Goal: Task Accomplishment & Management: Complete application form

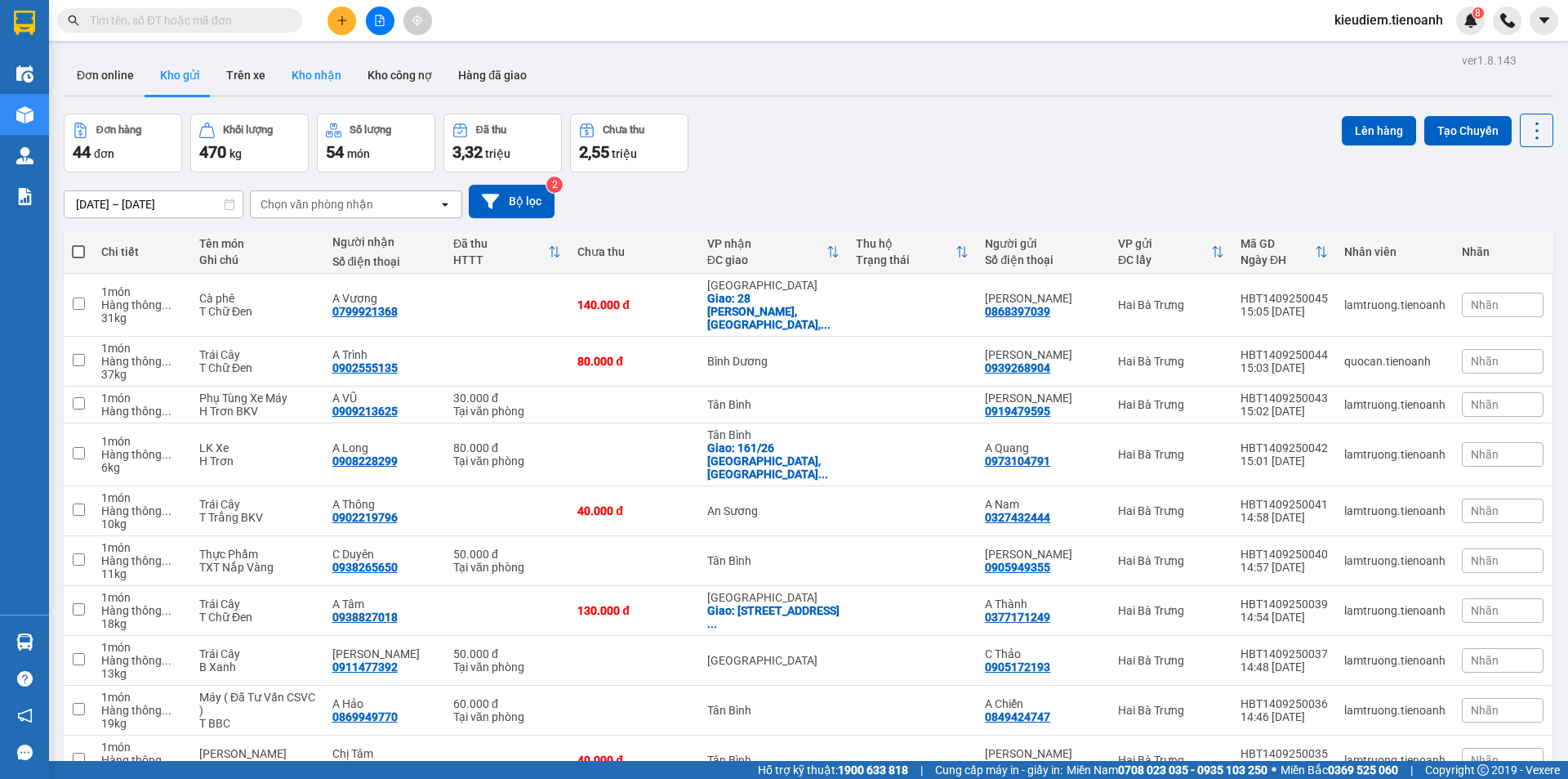
click at [304, 75] on button "Kho nhận" at bounding box center [316, 75] width 76 height 39
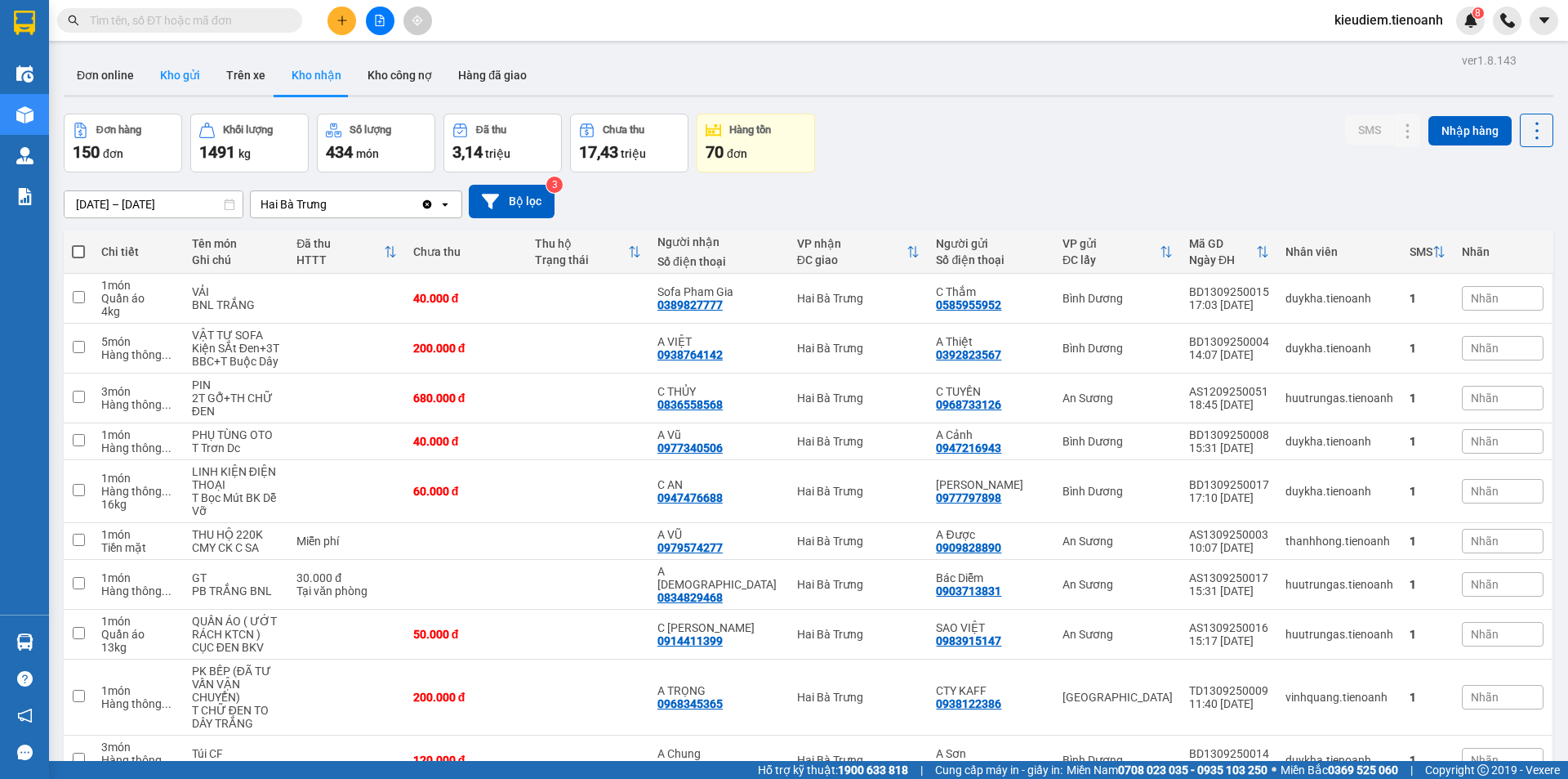
click at [156, 81] on button "Kho gửi" at bounding box center [180, 75] width 66 height 39
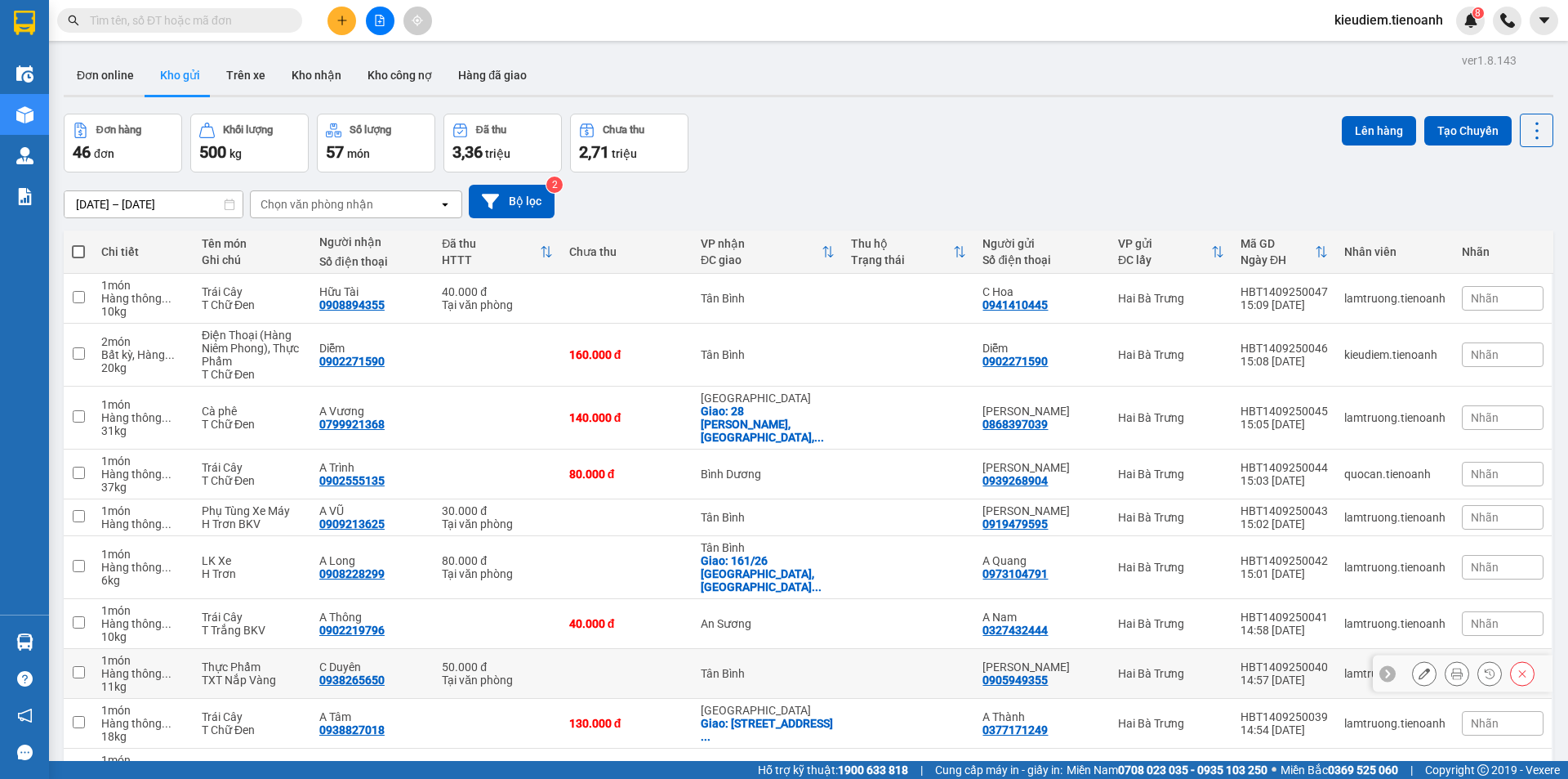
scroll to position [79, 0]
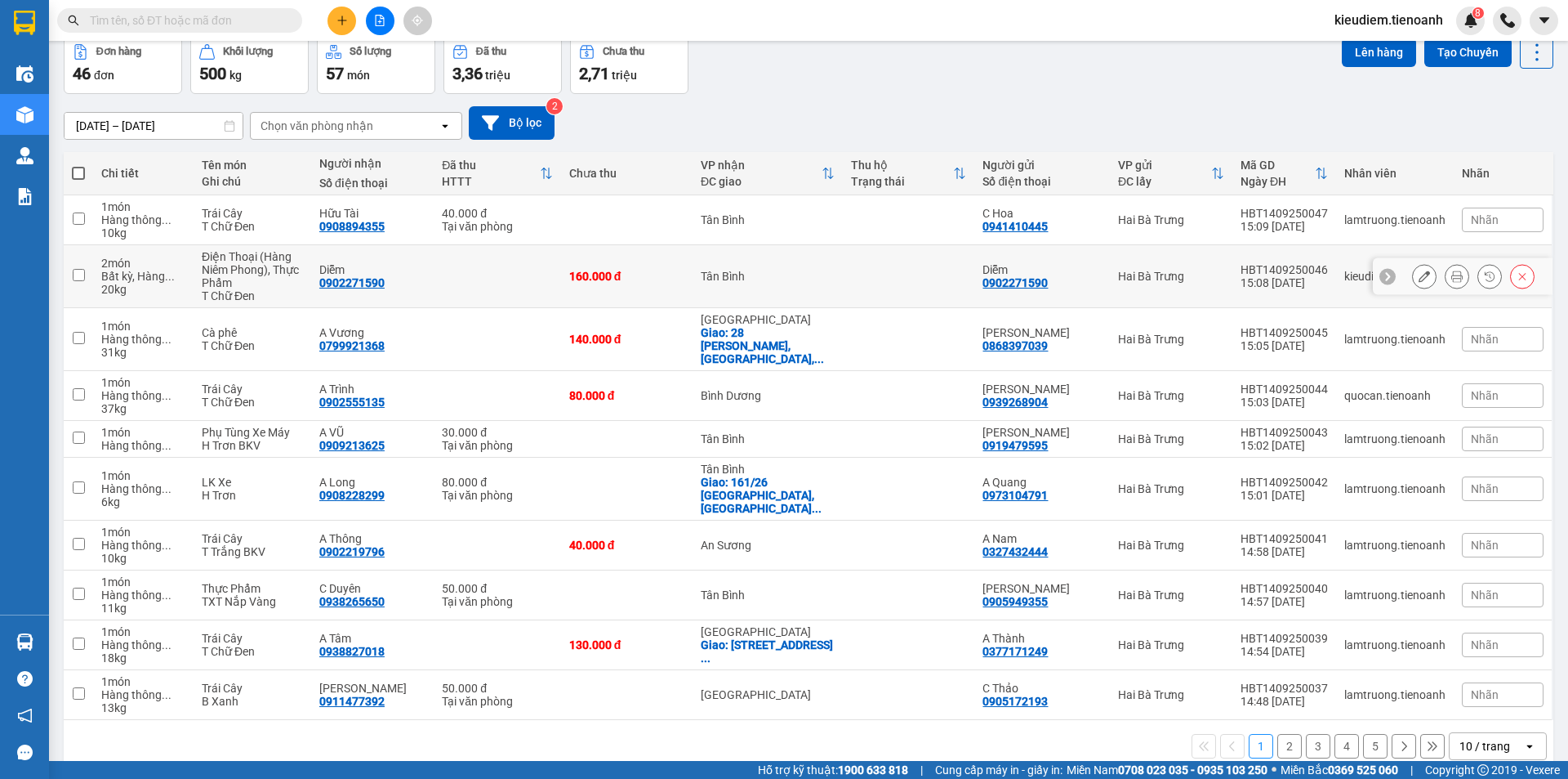
click at [223, 267] on div "Điện Thoại (Hàng Niêm Phong), Thực Phẩm" at bounding box center [252, 269] width 101 height 39
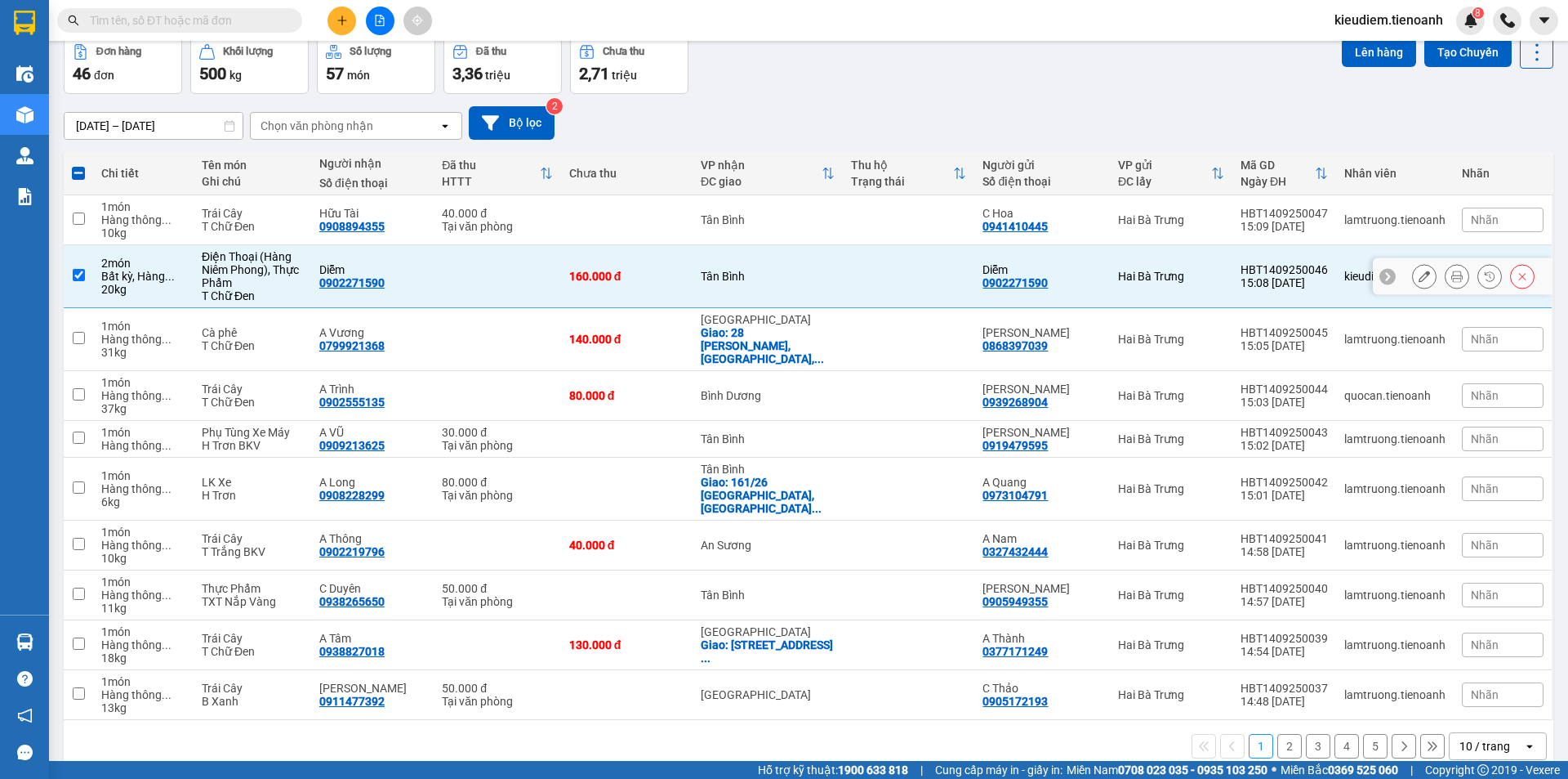
click at [223, 267] on div "Điện Thoại (Hàng Niêm Phong), Thực Phẩm" at bounding box center [252, 269] width 101 height 39
checkbox input "false"
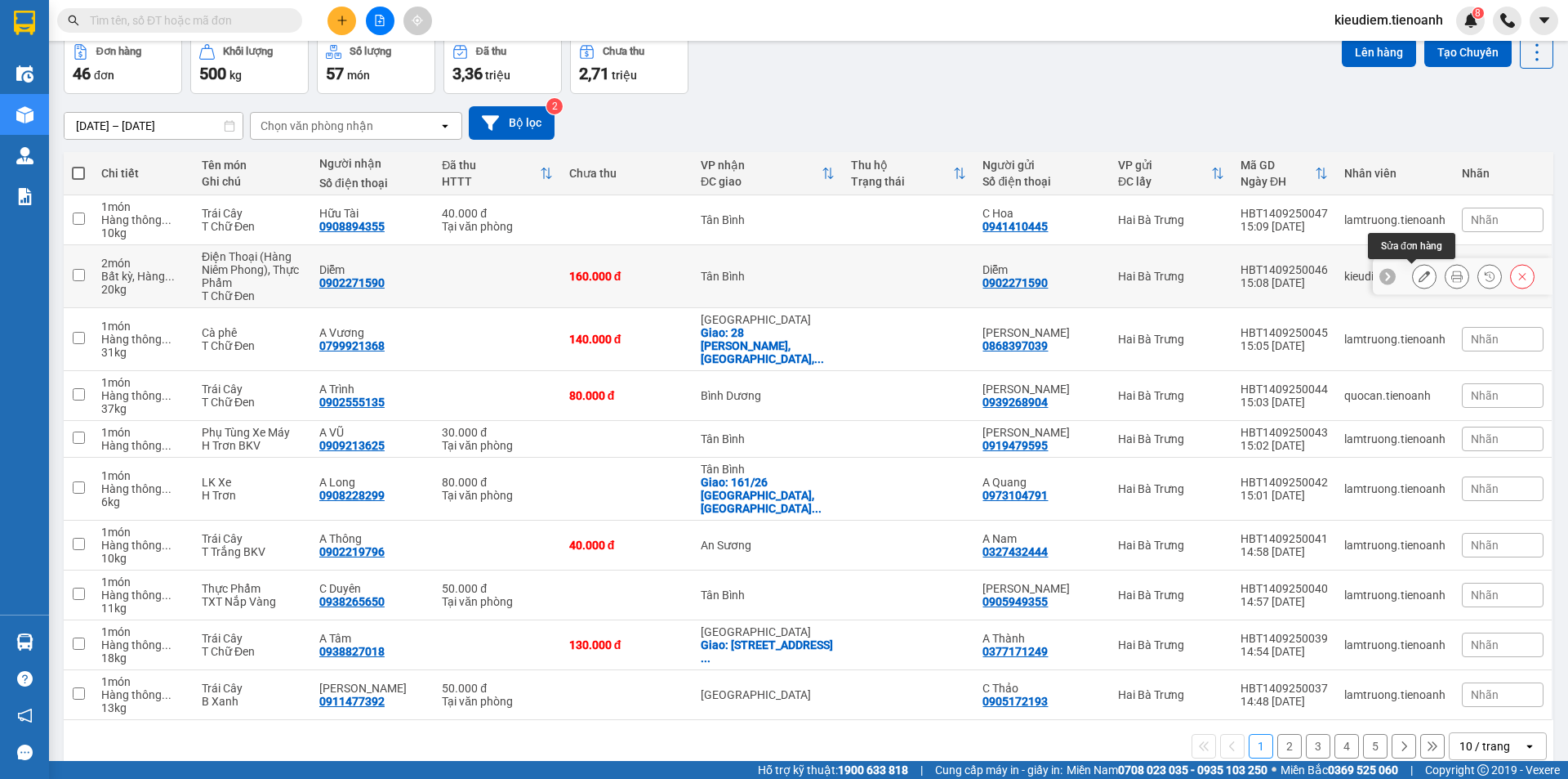
click at [1418, 280] on icon at bounding box center [1424, 277] width 12 height 12
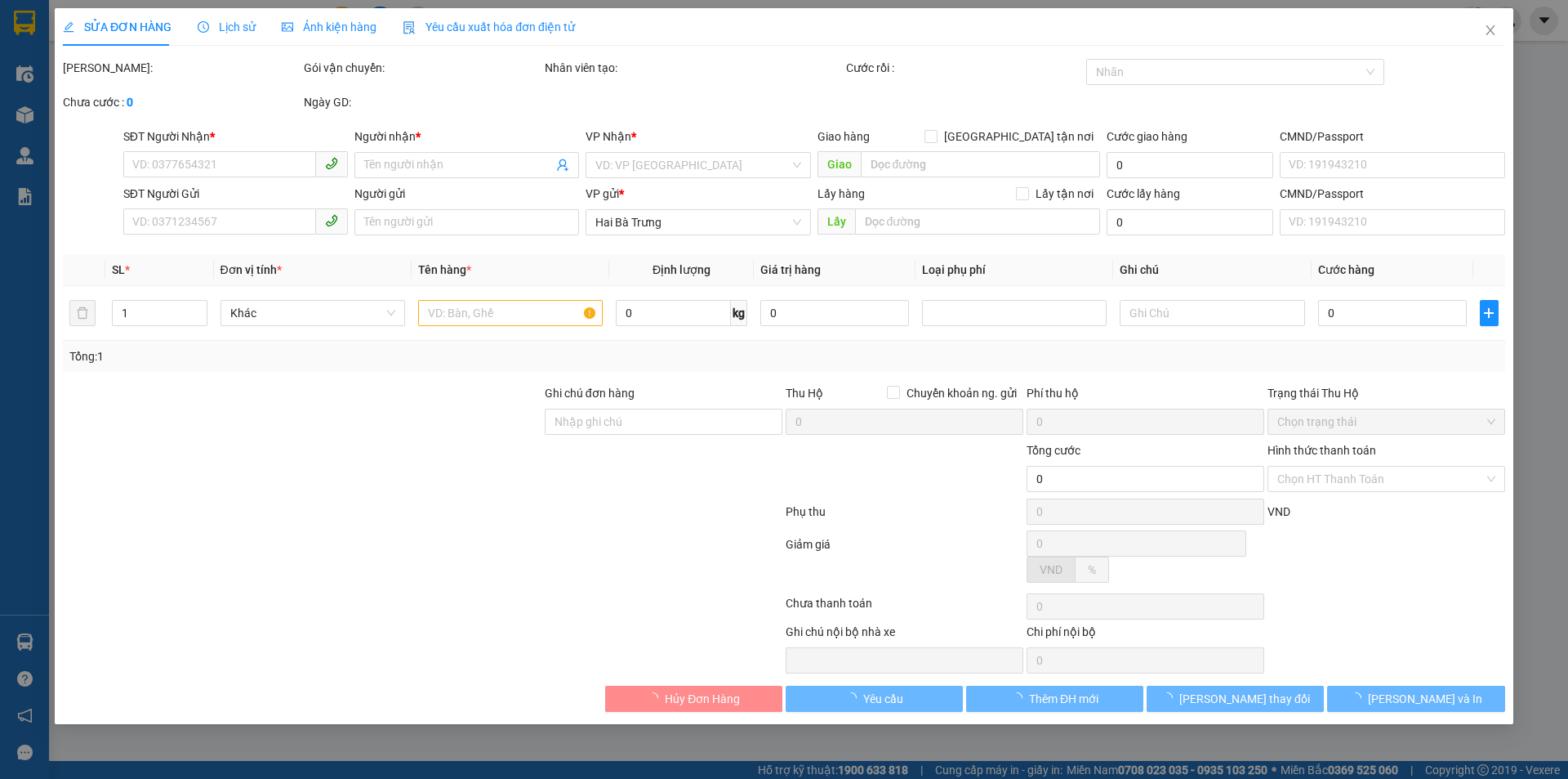
type input "0902271590"
type input "Diễm"
type input "0902271590"
type input "Diễm"
type input "160.000"
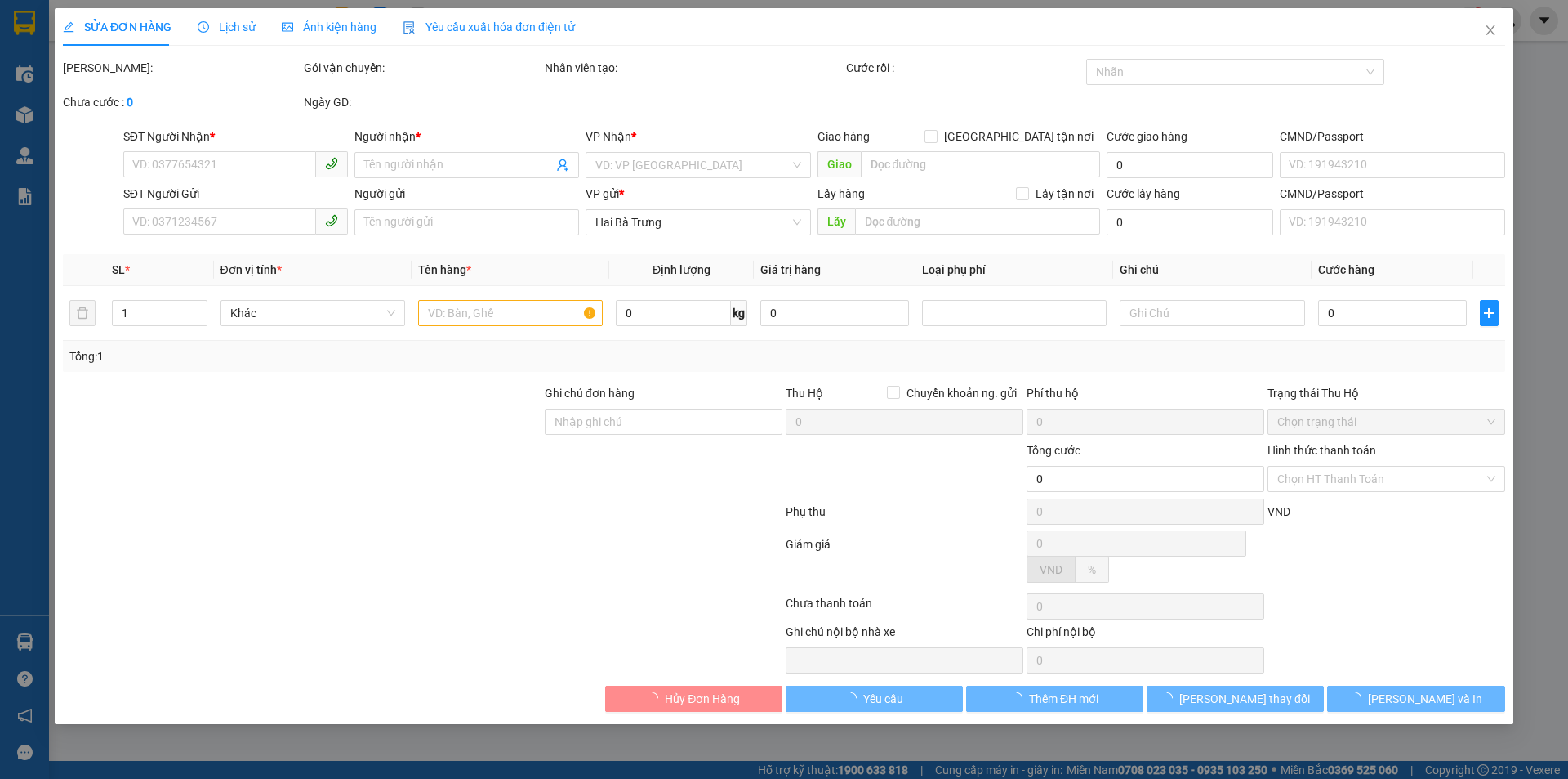
type input "160.000"
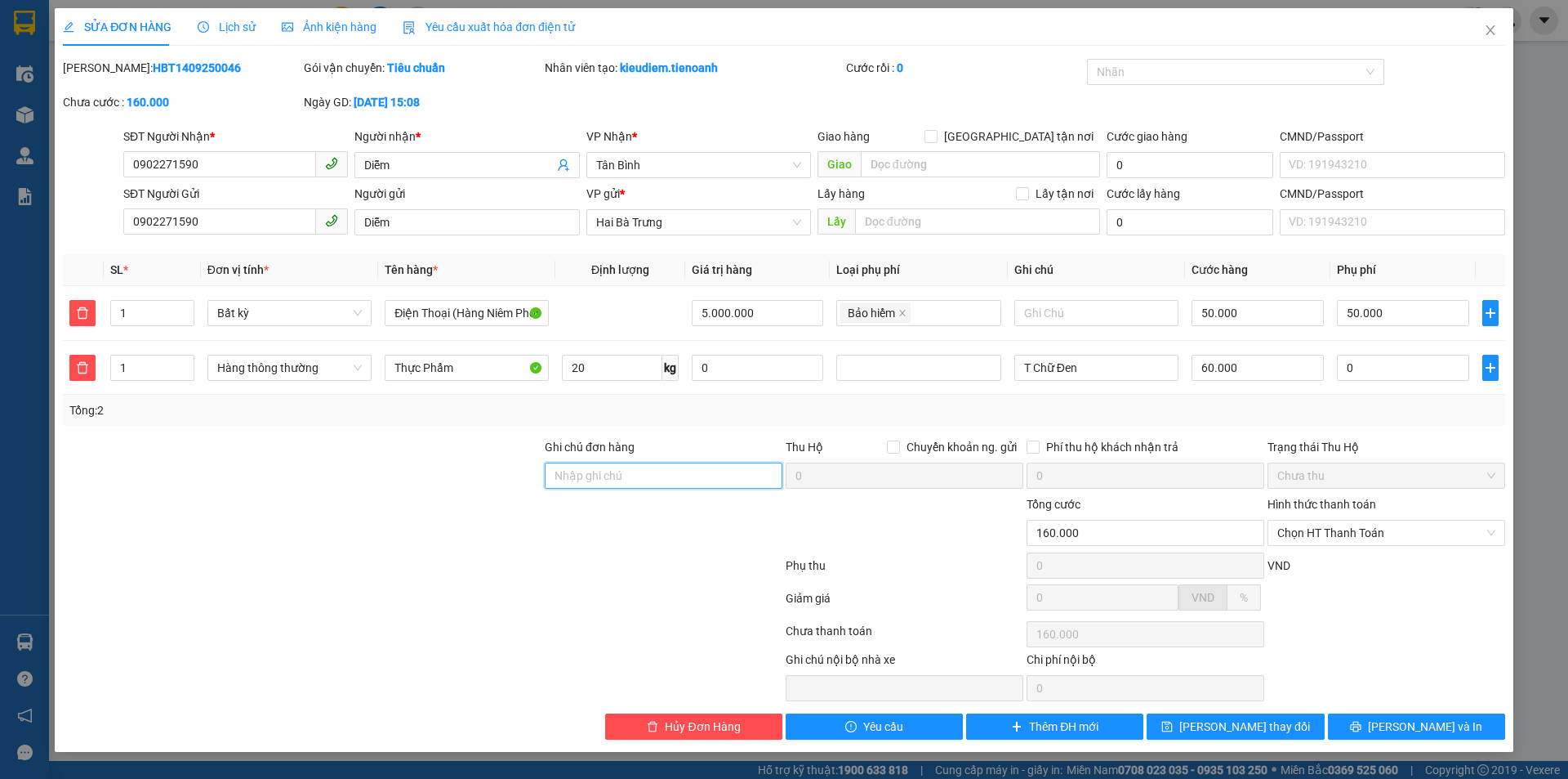
click at [663, 475] on input "Ghi chú đơn hàng" at bounding box center [663, 475] width 238 height 26
drag, startPoint x: 581, startPoint y: 477, endPoint x: 689, endPoint y: 488, distance: 108.6
click at [689, 488] on input "TEST PHẦN MỀM" at bounding box center [663, 475] width 238 height 26
drag, startPoint x: 583, startPoint y: 477, endPoint x: 692, endPoint y: 484, distance: 109.2
click at [692, 484] on input "TEST HỆ THỐNG" at bounding box center [663, 475] width 238 height 26
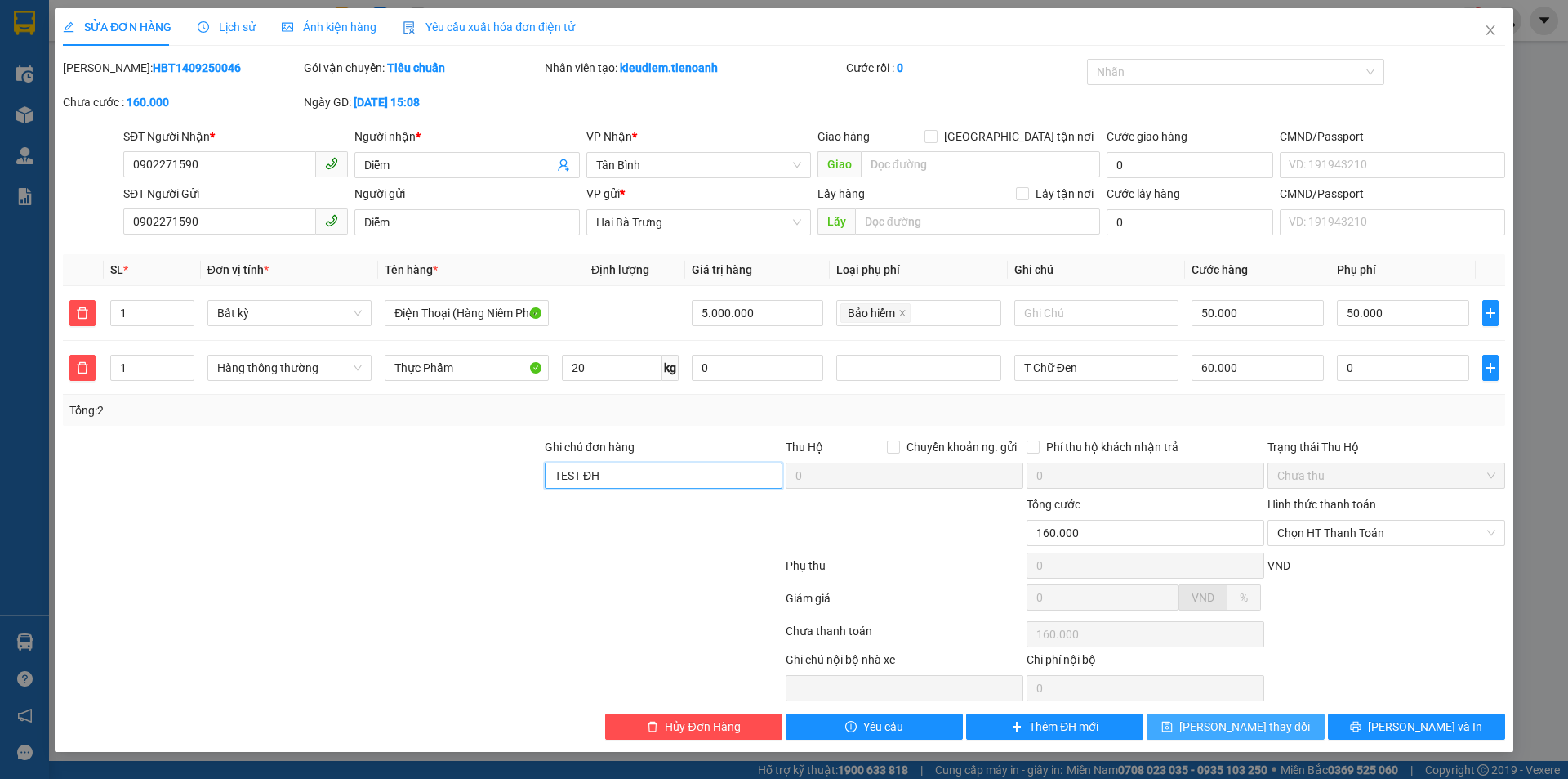
type input "TEST ĐH"
click at [1276, 724] on span "[PERSON_NAME] thay đổi" at bounding box center [1244, 726] width 131 height 18
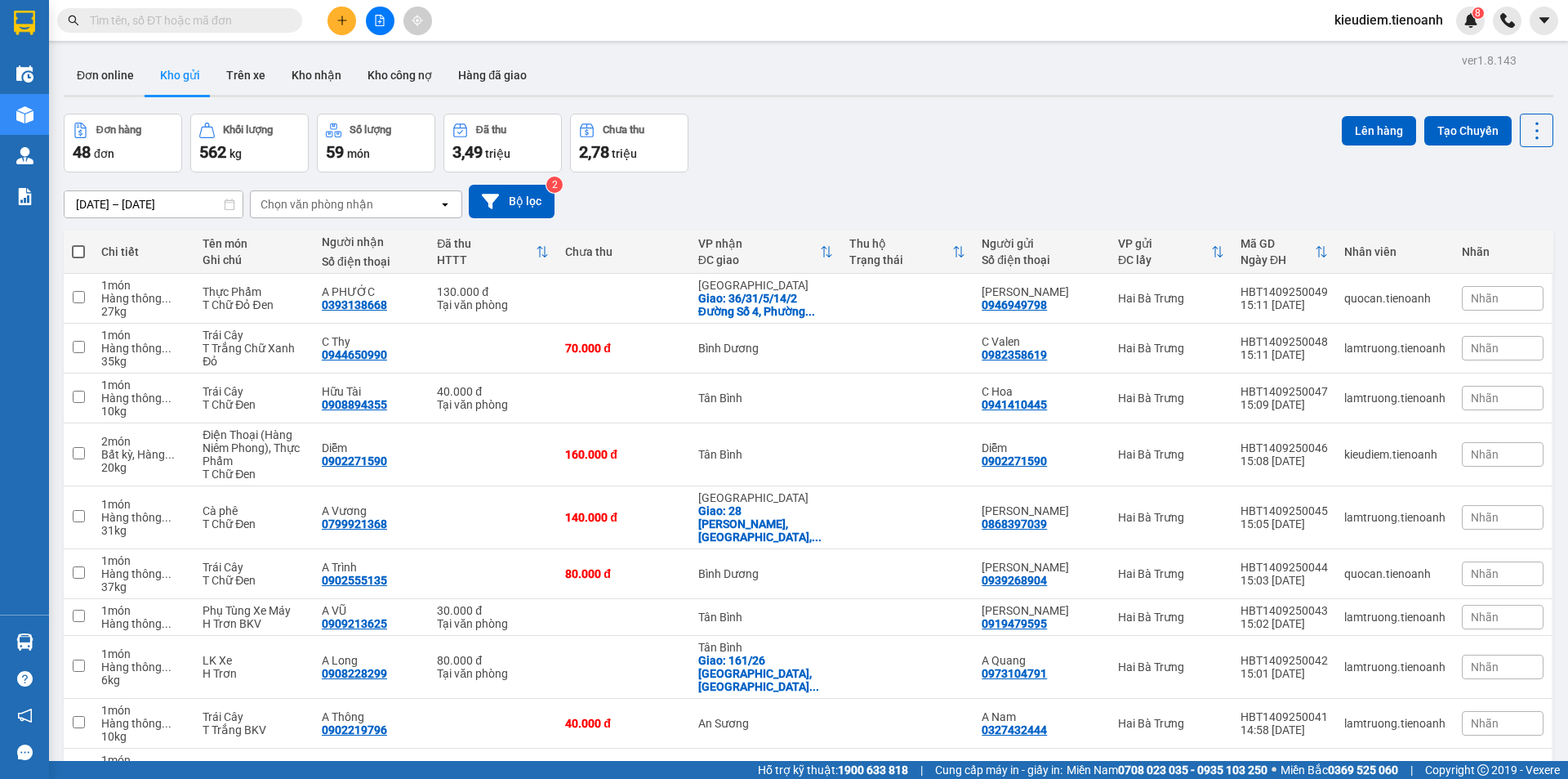
click at [252, 30] on span at bounding box center [180, 21] width 245 height 25
click at [238, 19] on input "text" at bounding box center [186, 20] width 193 height 18
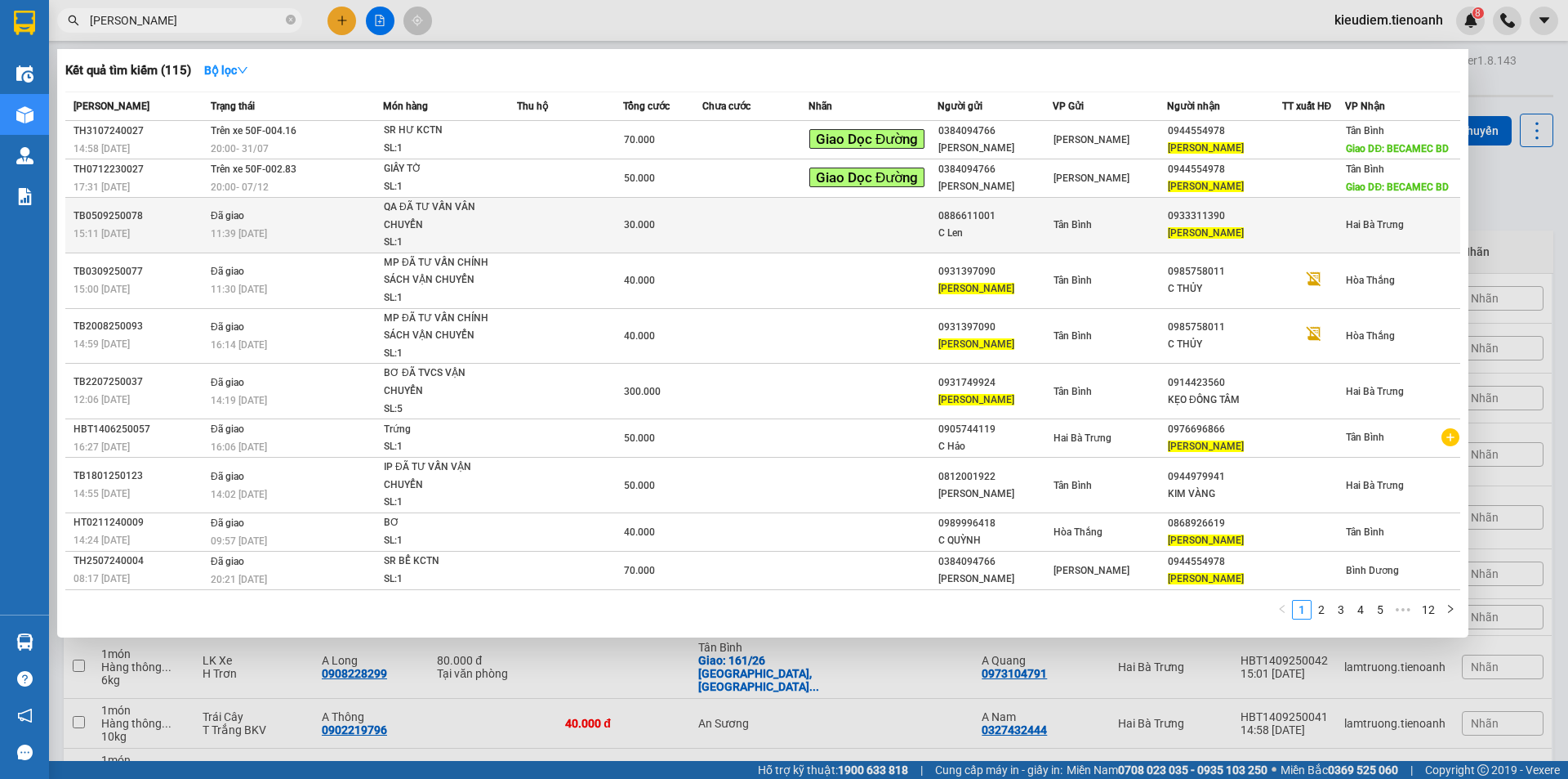
type input "[PERSON_NAME]"
drag, startPoint x: 1170, startPoint y: 220, endPoint x: 1228, endPoint y: 223, distance: 58.1
click at [1228, 223] on div "0933311390" at bounding box center [1224, 216] width 113 height 17
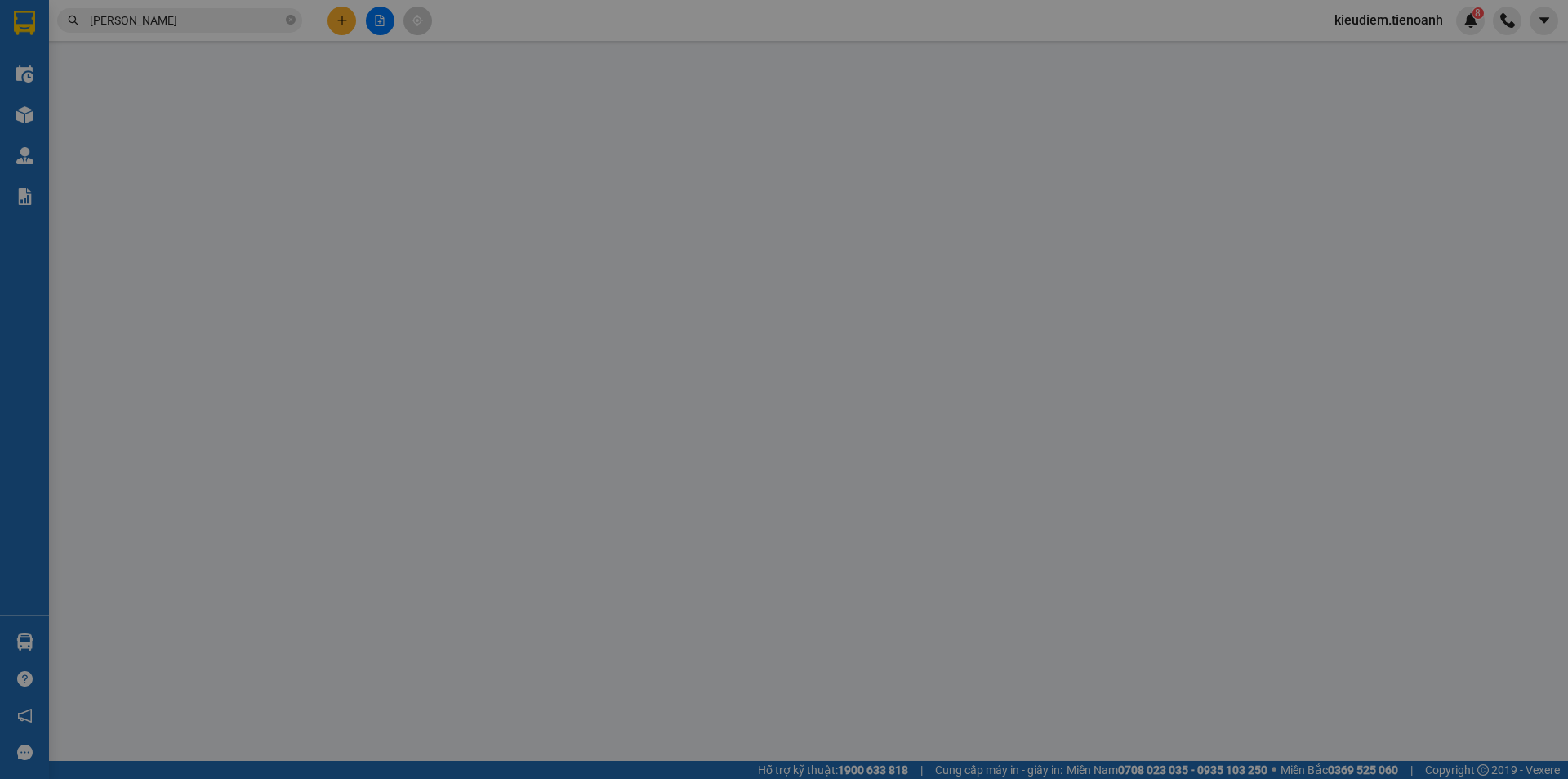
type input "0933311390"
type input "[PERSON_NAME]"
type input "0886611001"
type input "C Len"
type input "241365315"
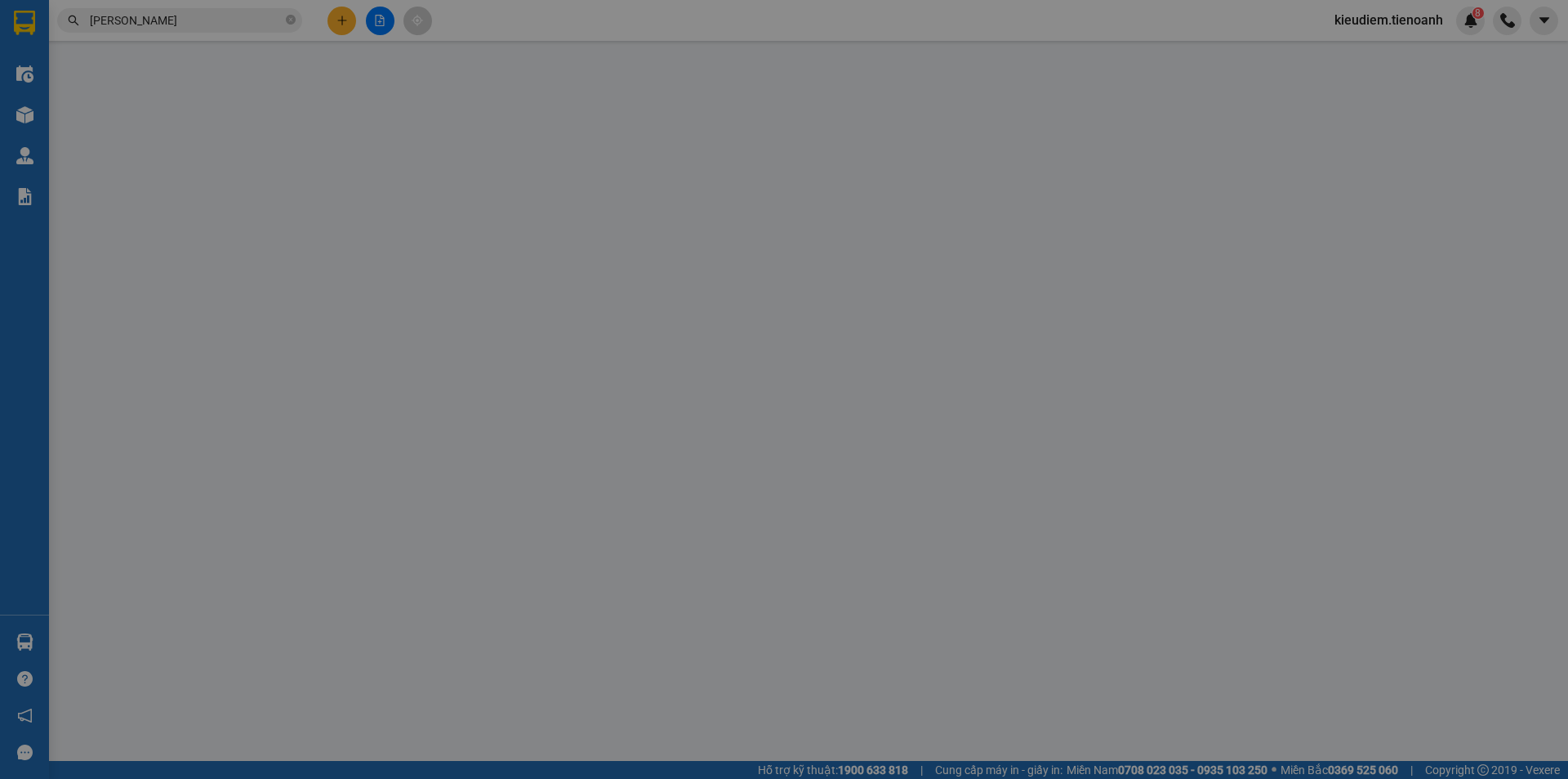
type input "30.000"
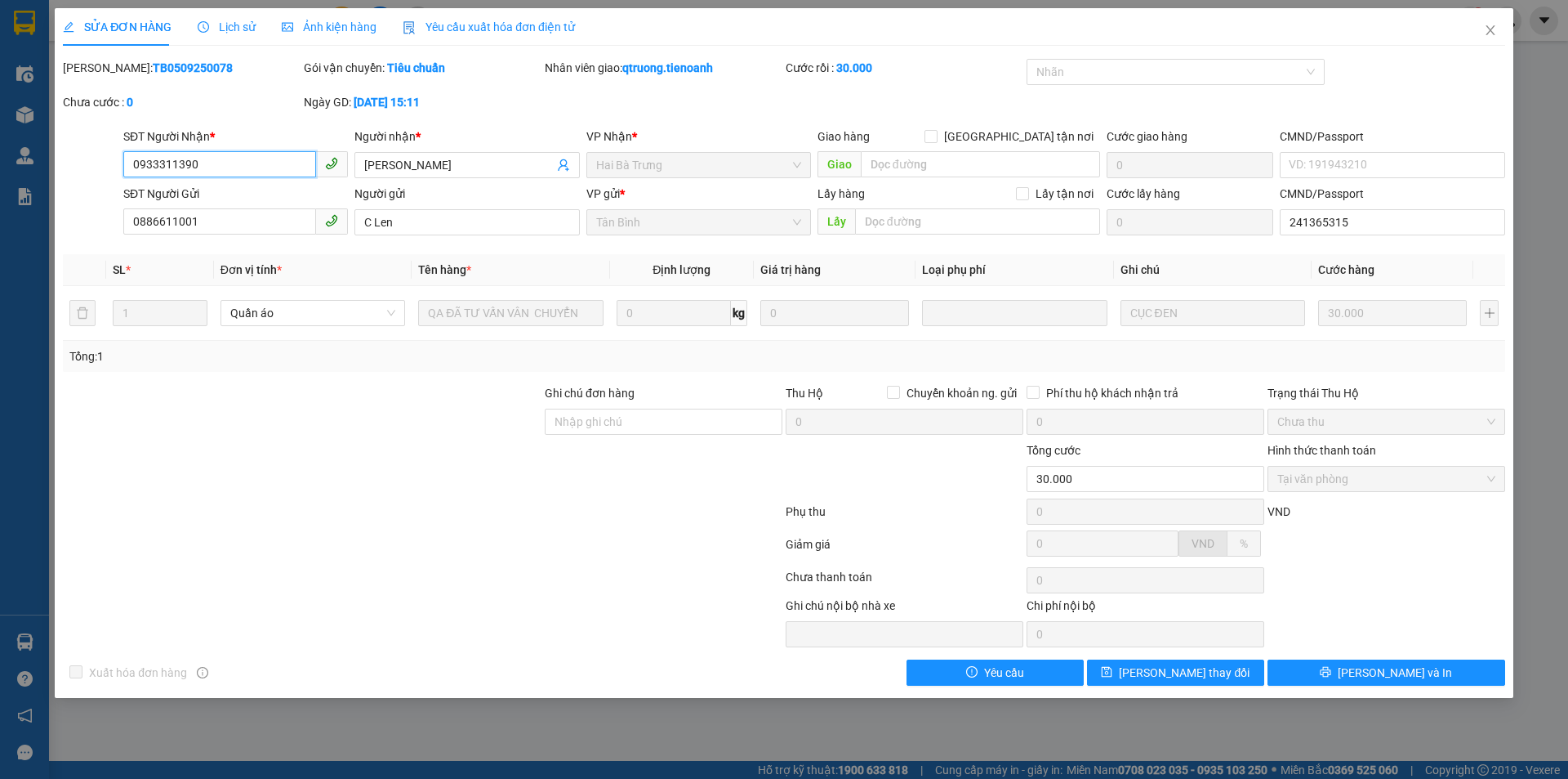
click at [203, 162] on input "0933311390" at bounding box center [219, 163] width 193 height 26
click at [230, 33] on span "Lịch sử" at bounding box center [227, 27] width 58 height 13
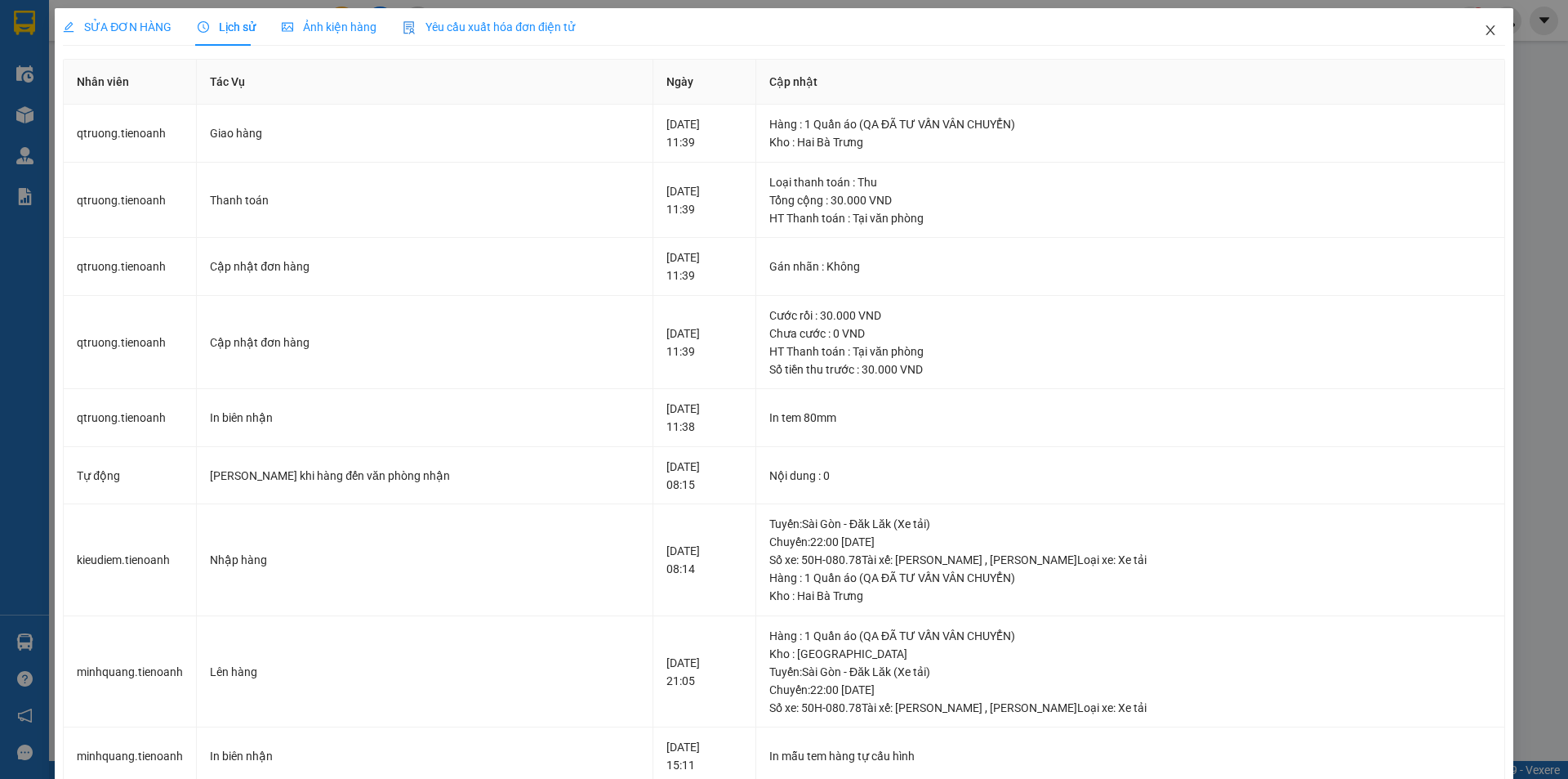
click at [1484, 44] on span "Close" at bounding box center [1490, 32] width 46 height 46
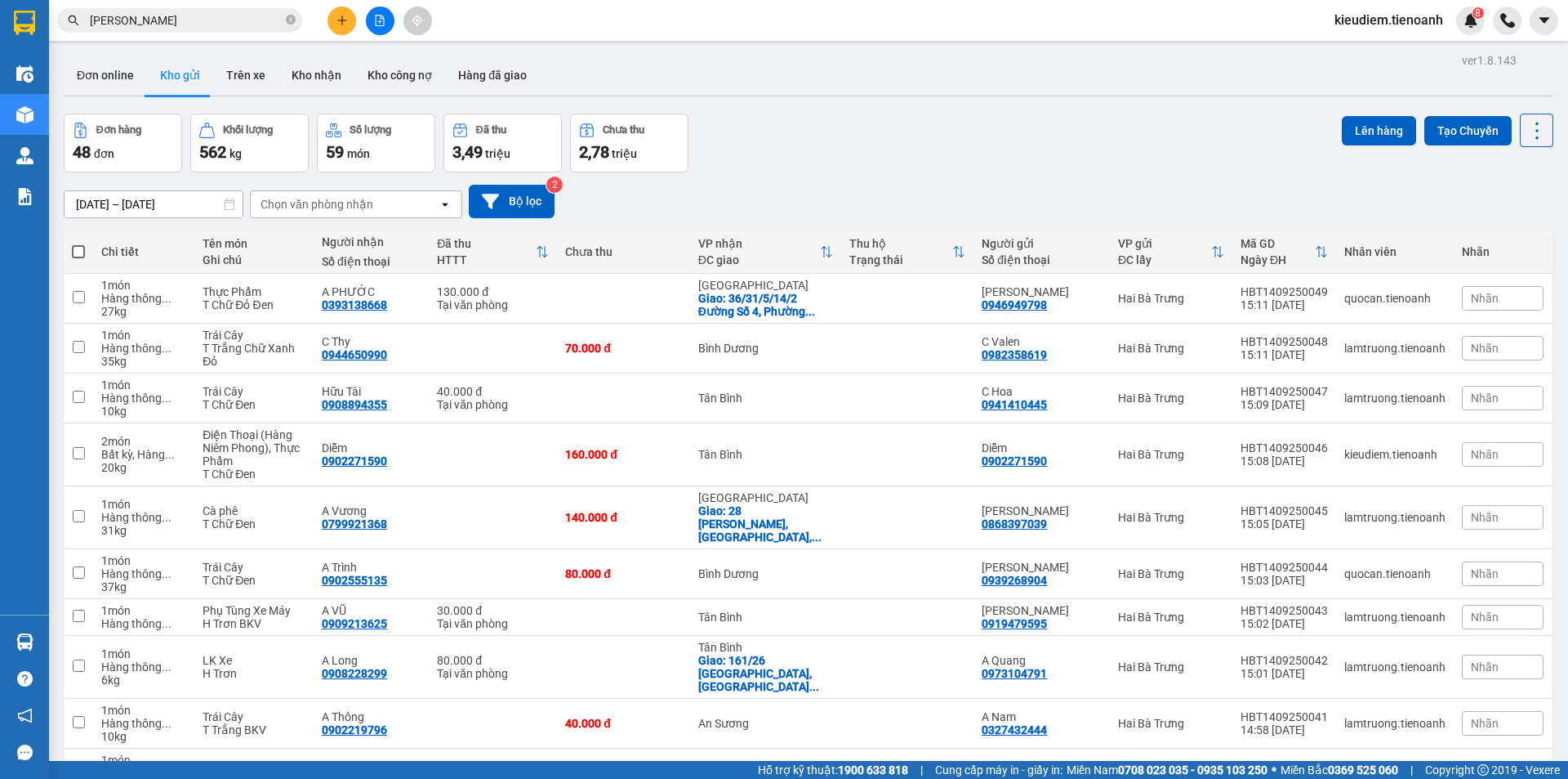
click at [219, 23] on input "[PERSON_NAME]" at bounding box center [186, 20] width 193 height 18
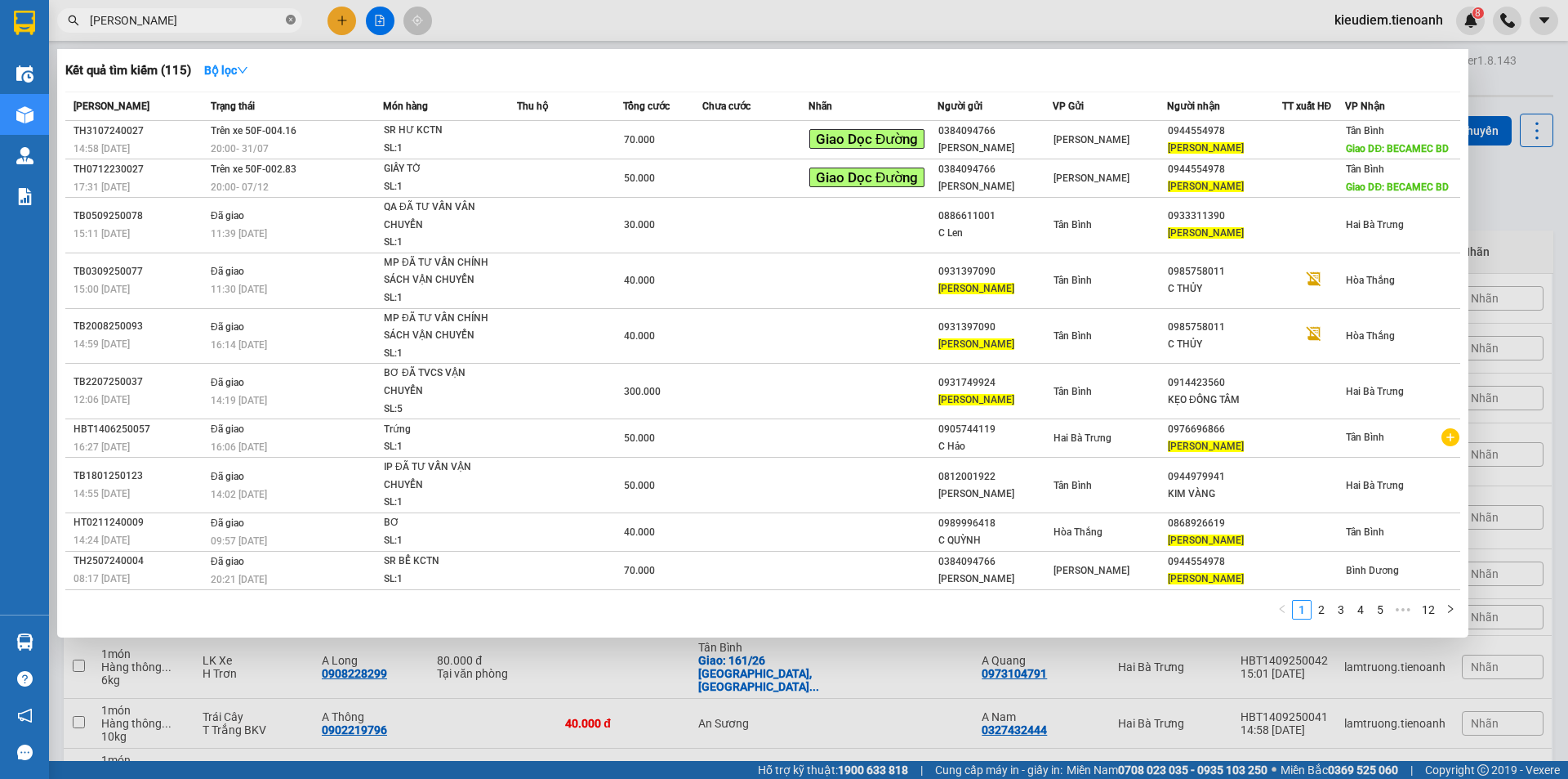
click at [292, 19] on icon "close-circle" at bounding box center [291, 19] width 10 height 10
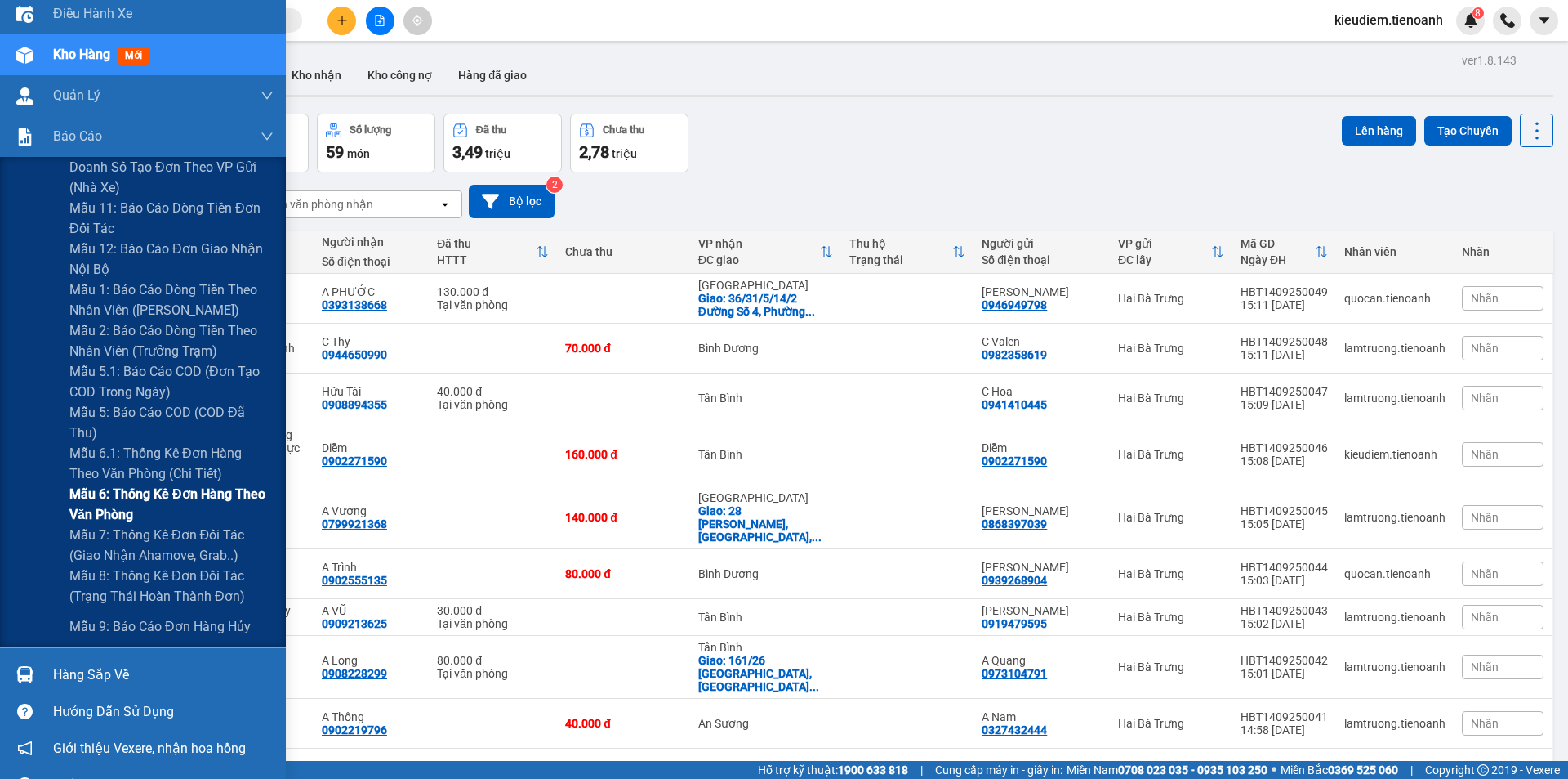
scroll to position [92, 0]
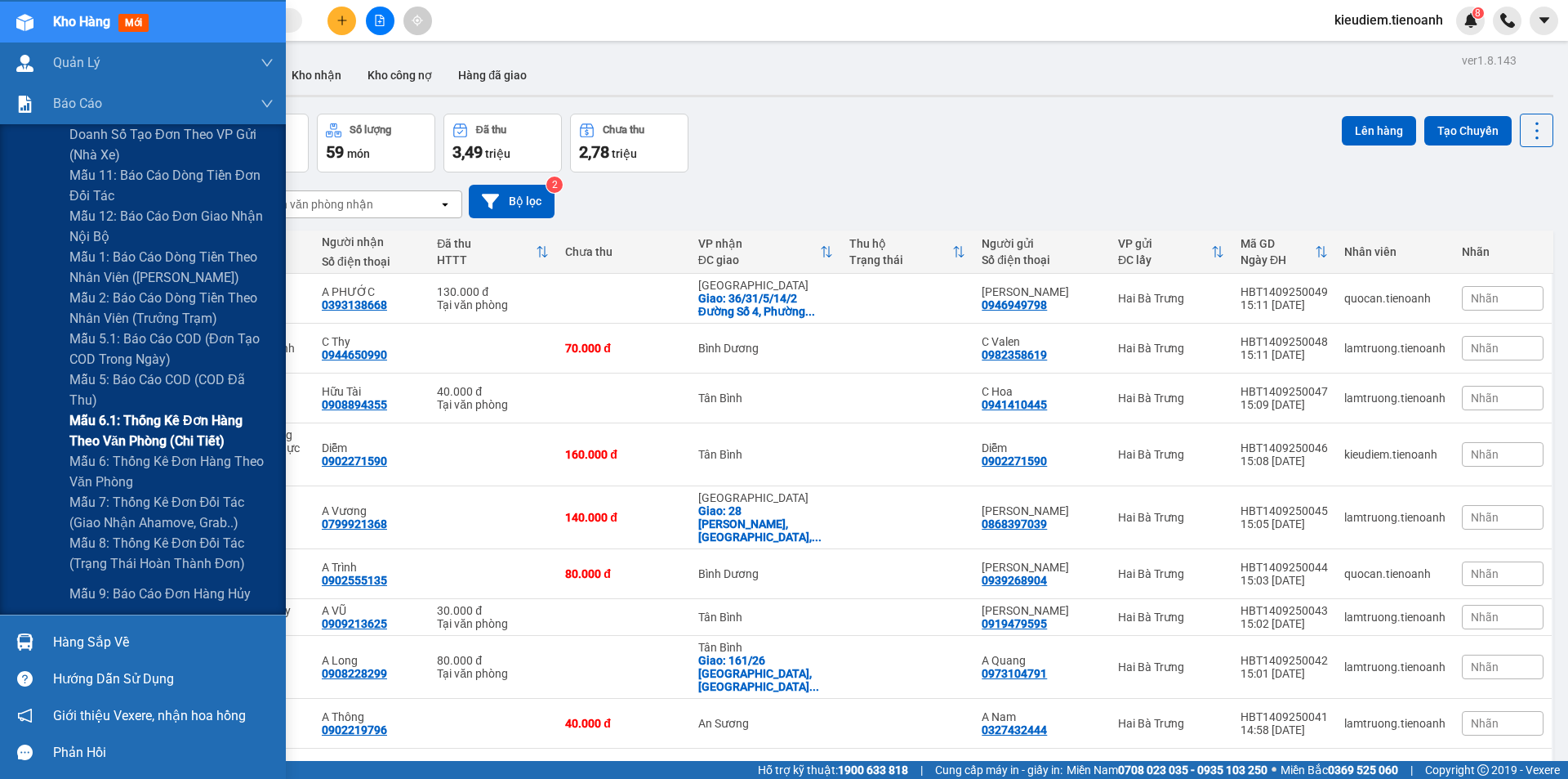
click at [149, 432] on span "Mẫu 6.1: Thống kê đơn hàng theo văn phòng (Chi tiết)" at bounding box center [171, 430] width 205 height 41
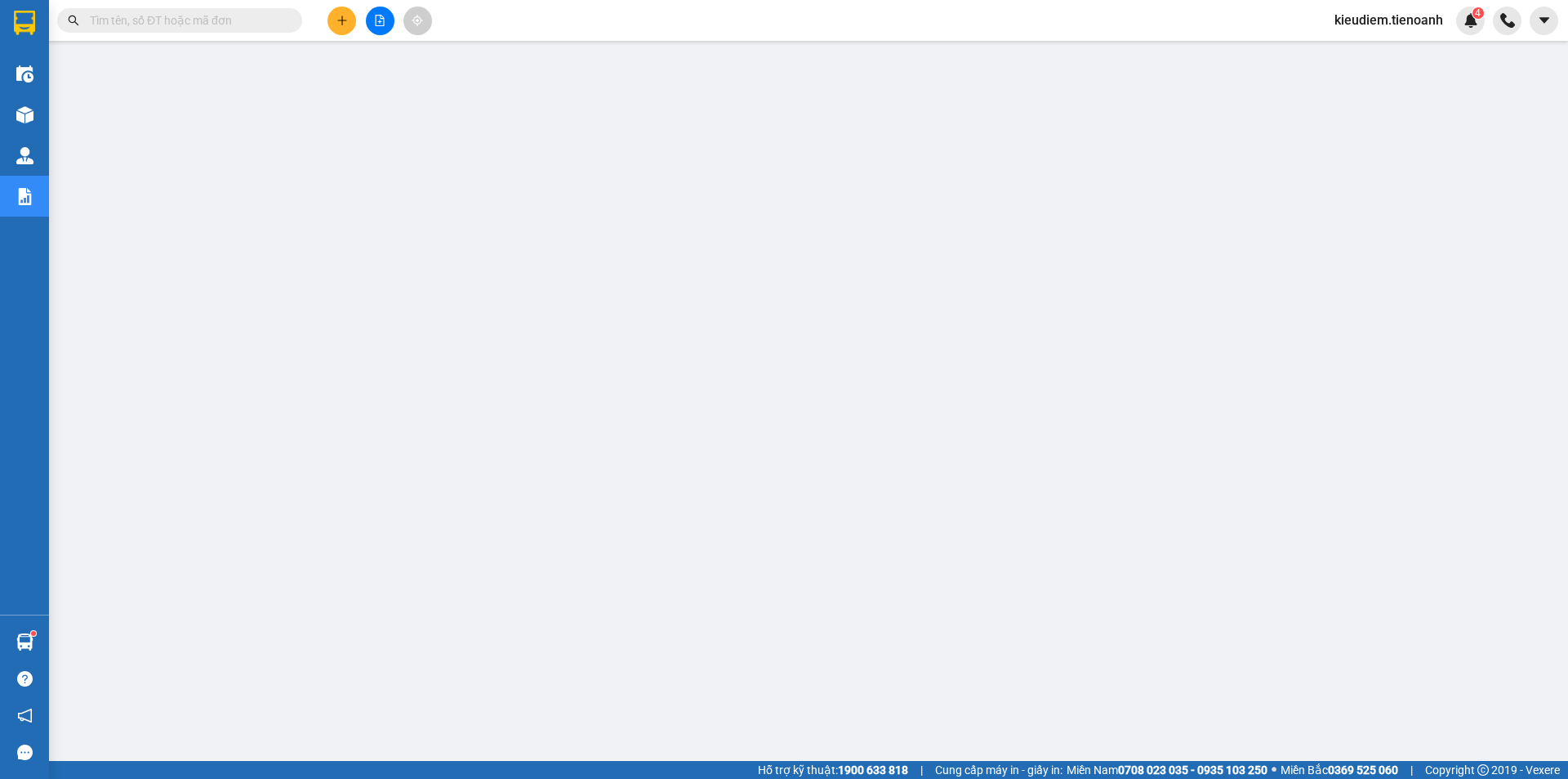
click at [347, 24] on icon "plus" at bounding box center [342, 20] width 12 height 12
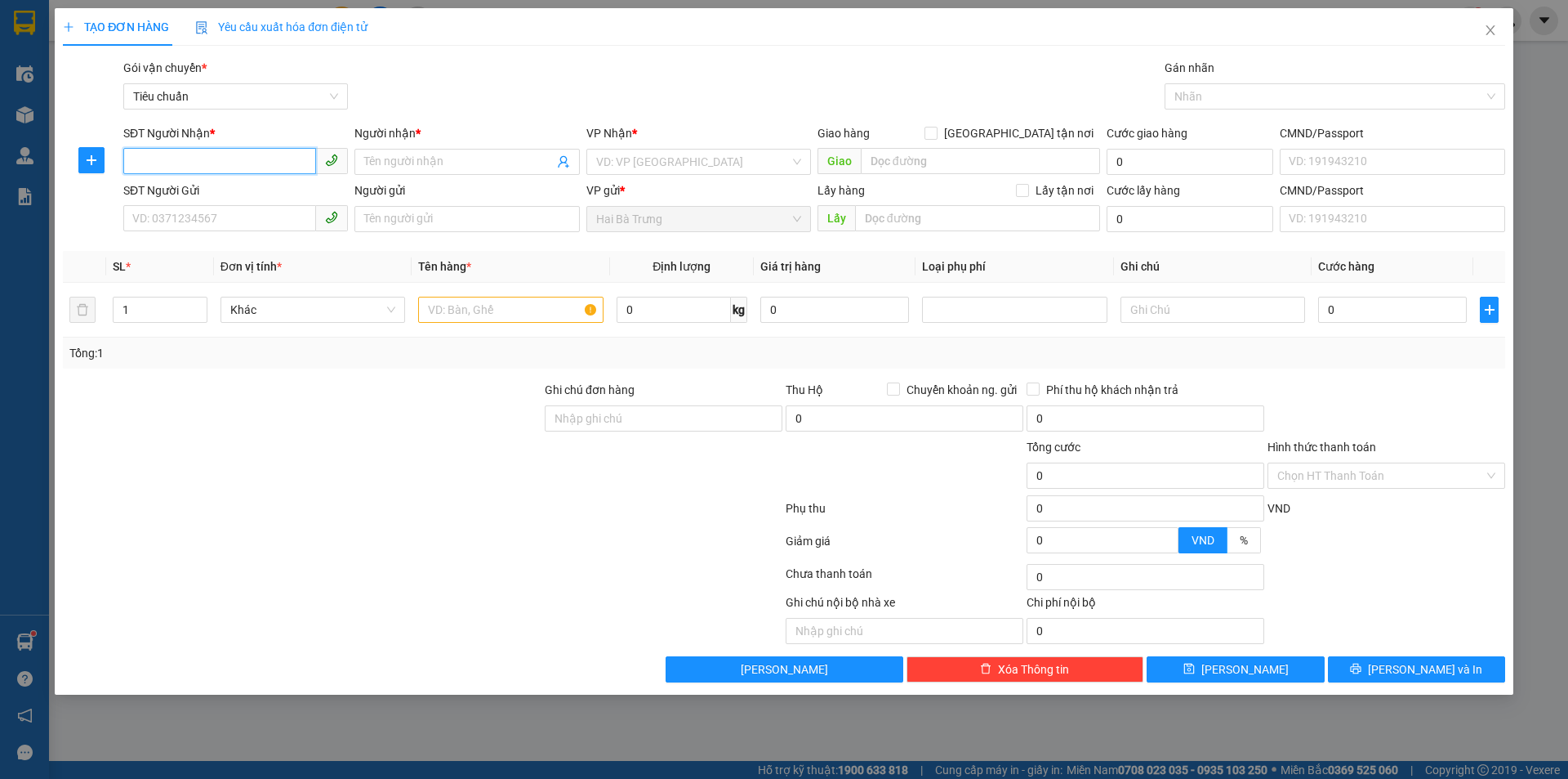
click at [245, 167] on input "SĐT Người Nhận *" at bounding box center [219, 160] width 193 height 26
click at [222, 156] on input "0902271590" at bounding box center [219, 160] width 193 height 26
type input "0902271590"
click at [218, 227] on input "SĐT Người Gửi" at bounding box center [219, 217] width 193 height 26
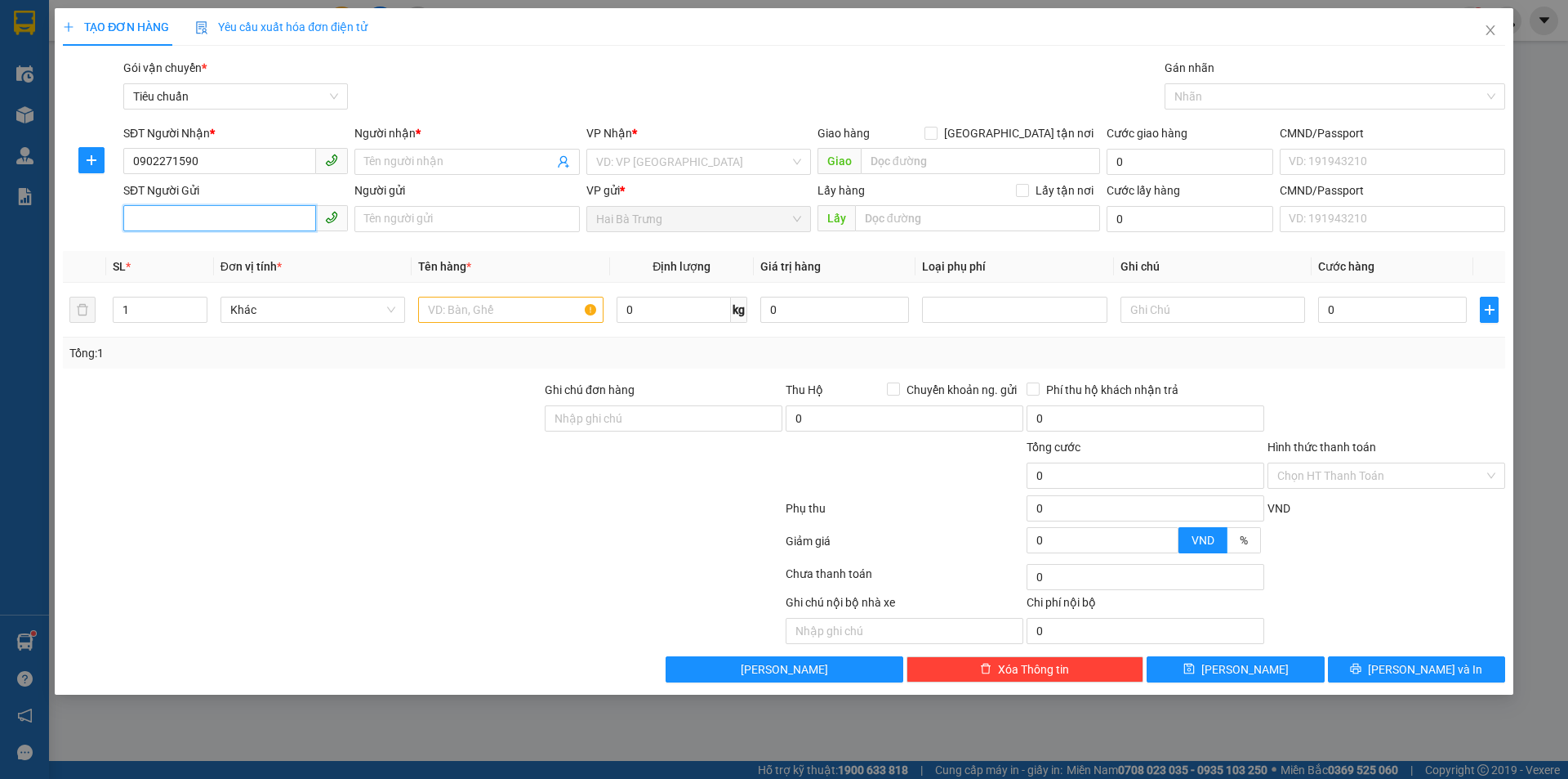
paste input "0902271590"
type input "0902271590"
click at [398, 166] on input "Người nhận *" at bounding box center [458, 161] width 188 height 18
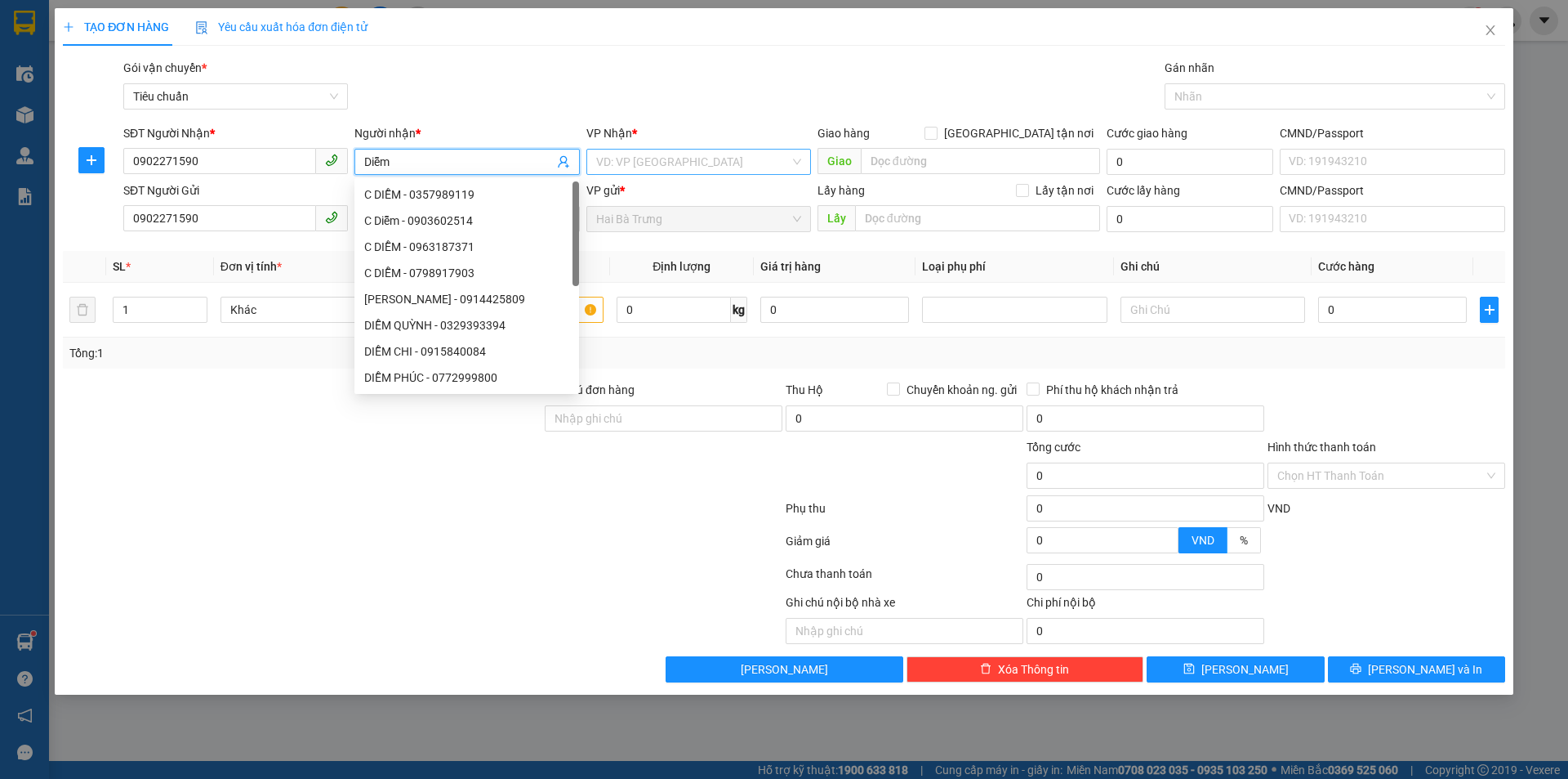
type input "Diễm"
click at [709, 171] on input "search" at bounding box center [693, 162] width 194 height 25
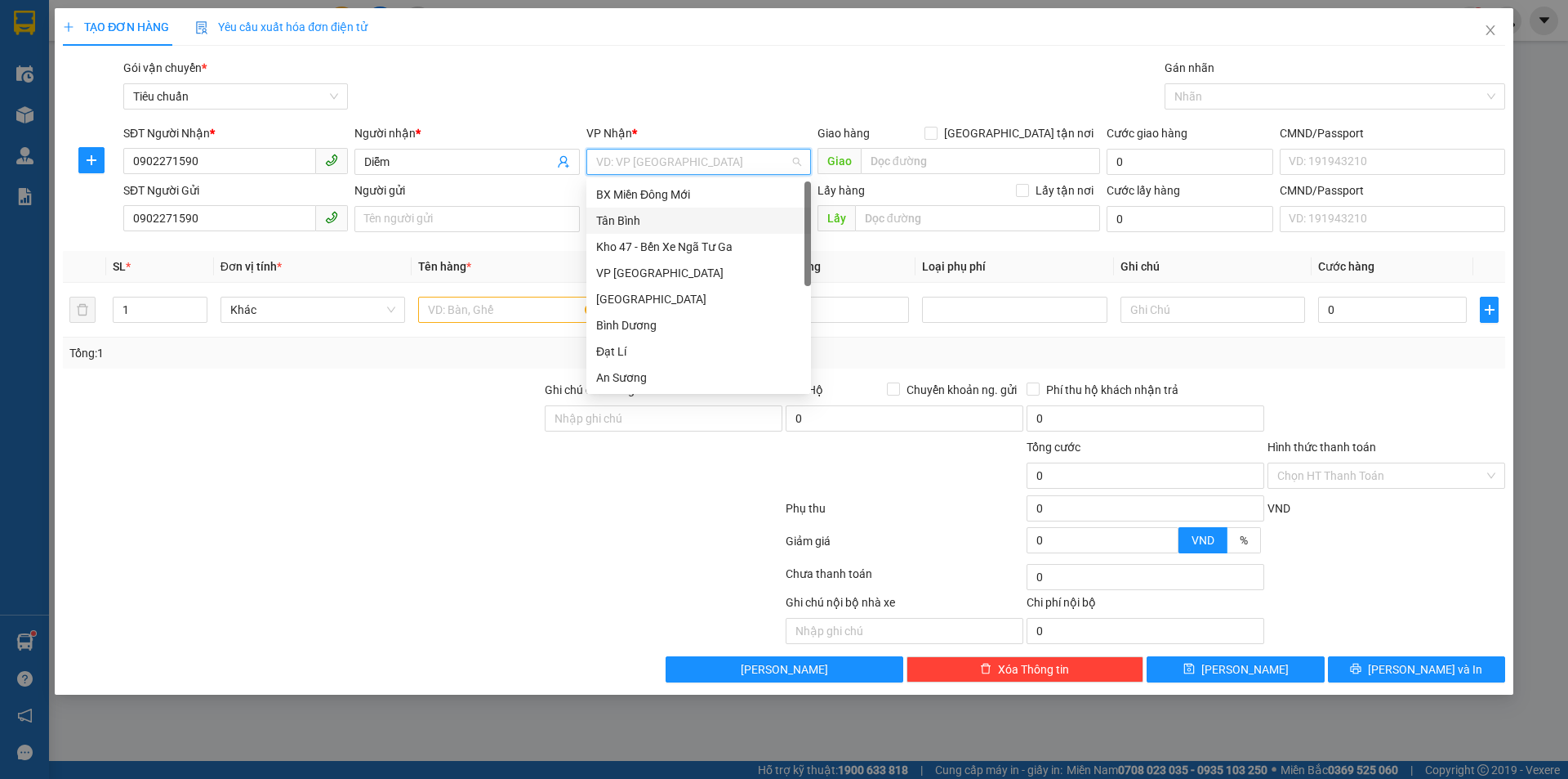
click at [646, 222] on div "Tân Bình" at bounding box center [698, 220] width 205 height 18
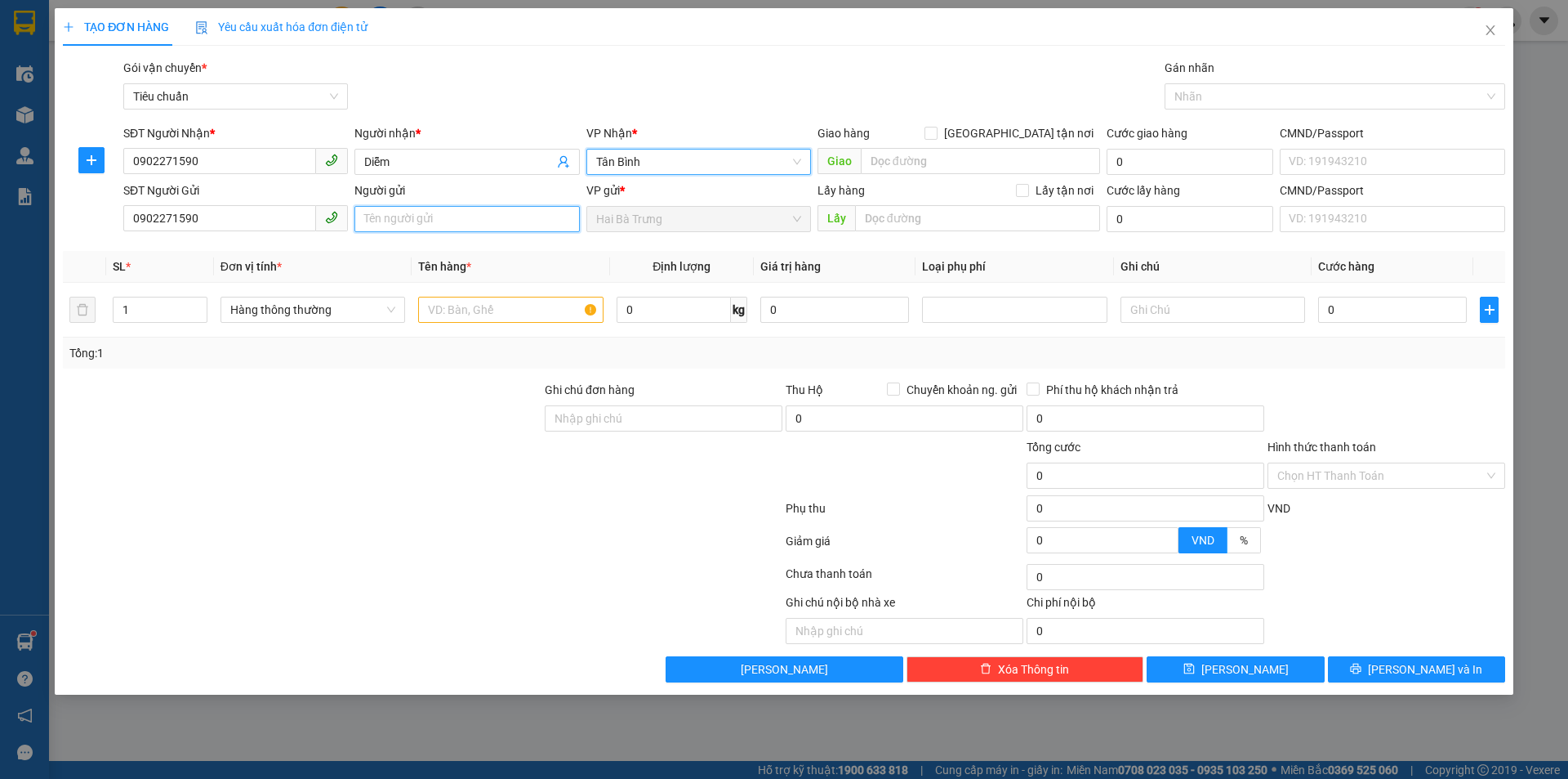
click at [453, 212] on input "Người gửi" at bounding box center [467, 218] width 225 height 26
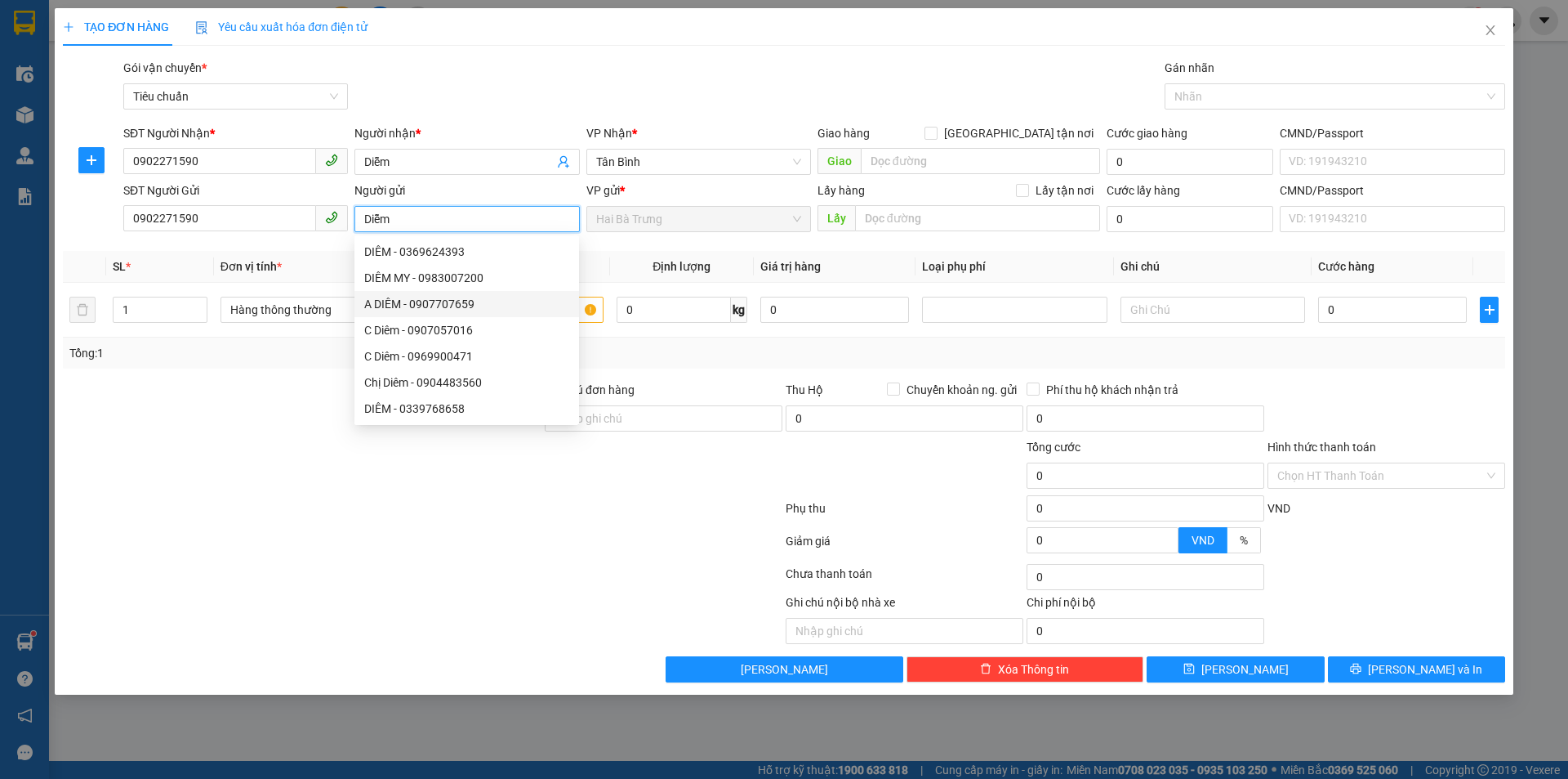
type input "Diễm"
click at [197, 583] on div at bounding box center [422, 576] width 723 height 33
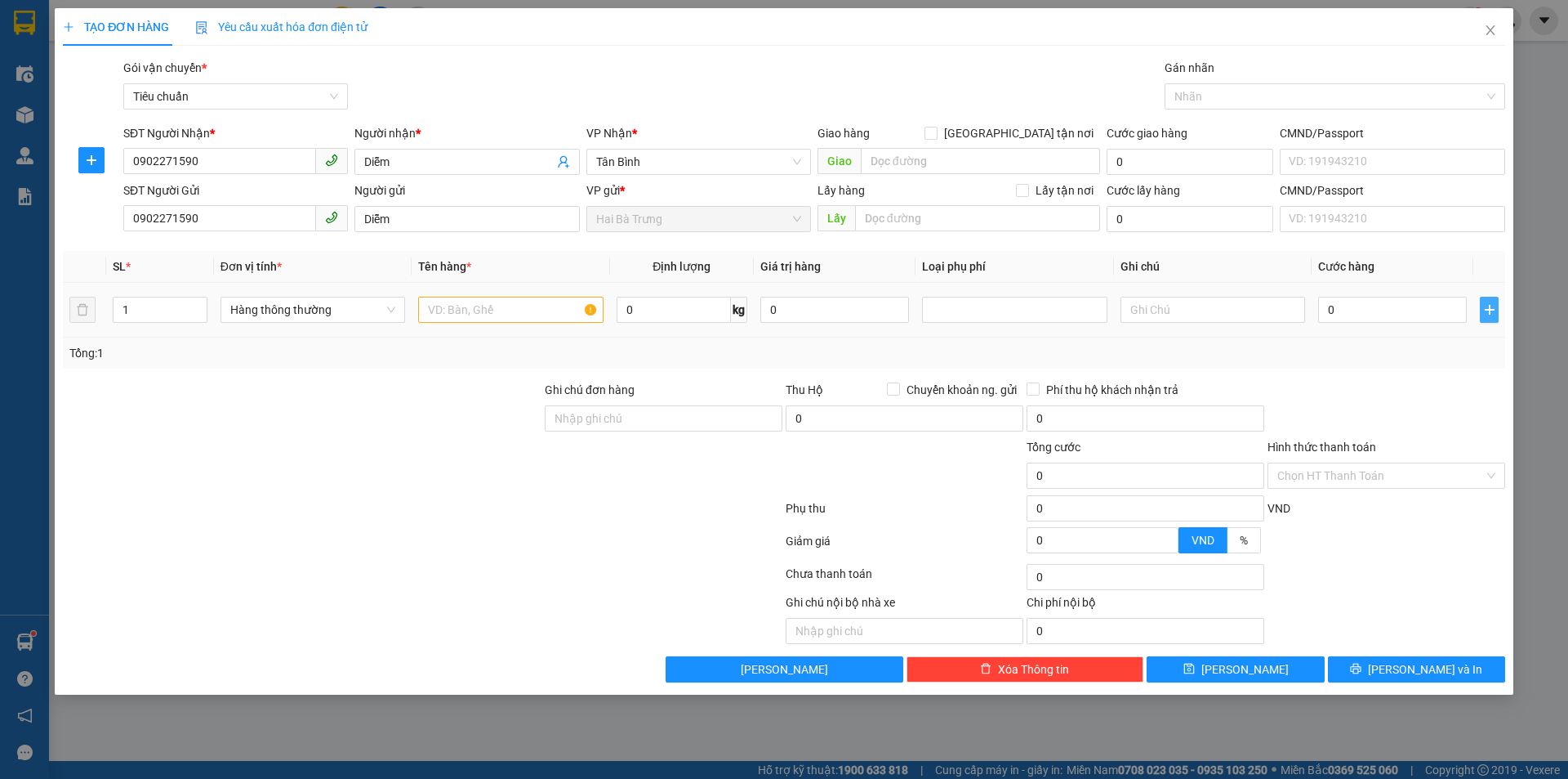
click at [1487, 310] on icon "plus" at bounding box center [1490, 310] width 13 height 13
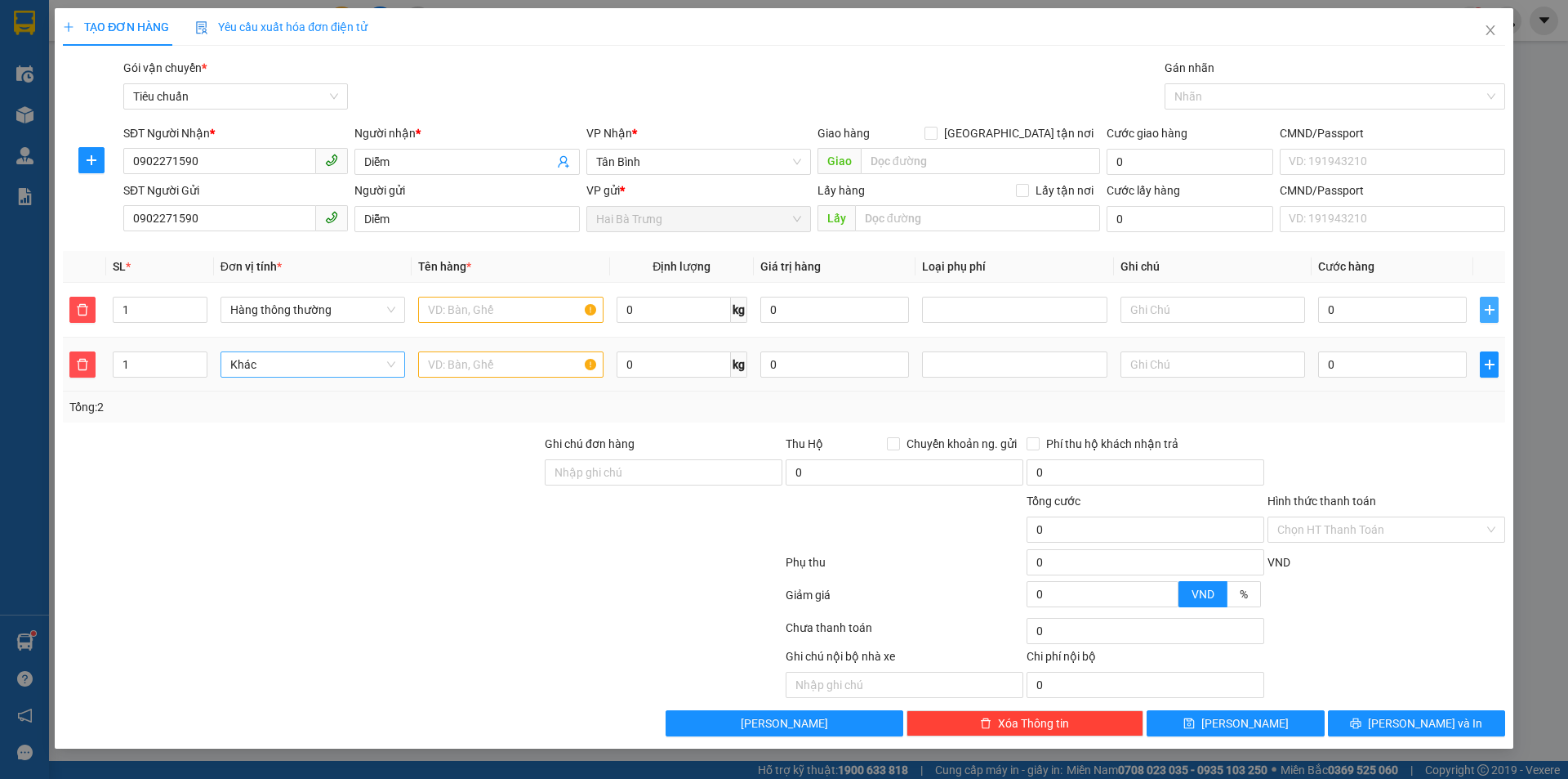
click at [316, 360] on span "Khác" at bounding box center [313, 365] width 165 height 25
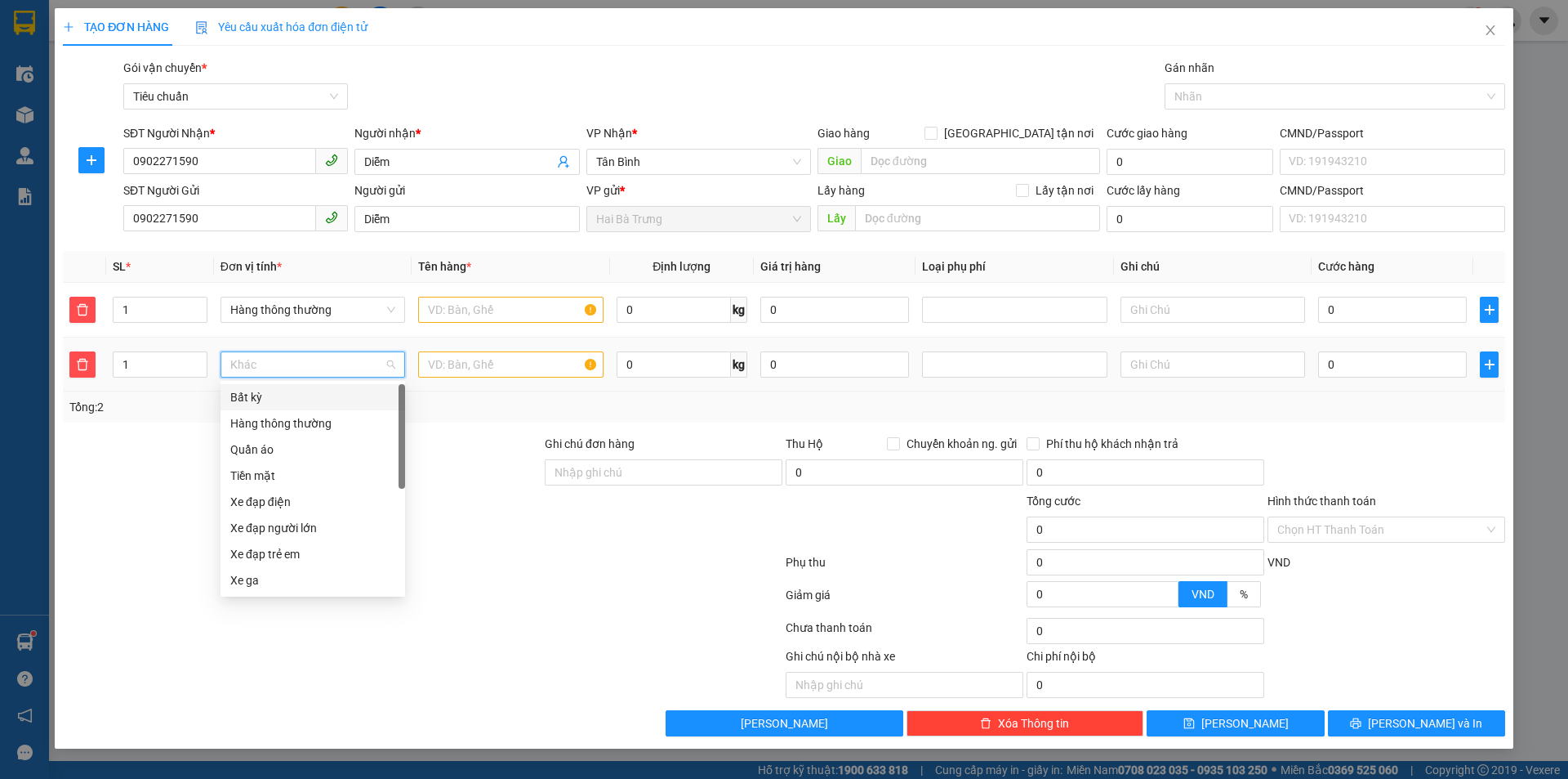
click at [257, 392] on div "Bất kỳ" at bounding box center [313, 397] width 165 height 18
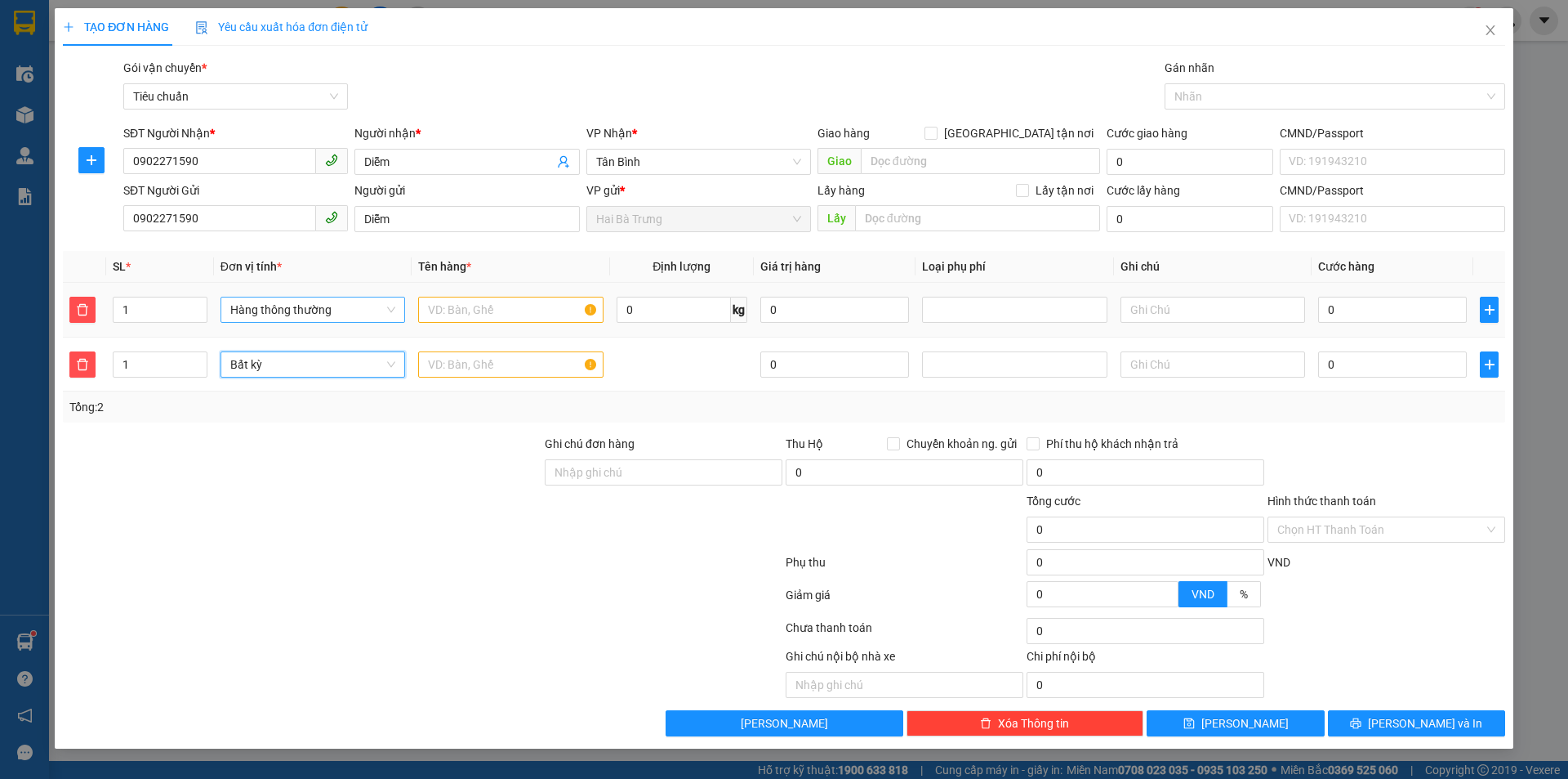
click at [312, 311] on span "Hàng thông thường" at bounding box center [313, 310] width 165 height 25
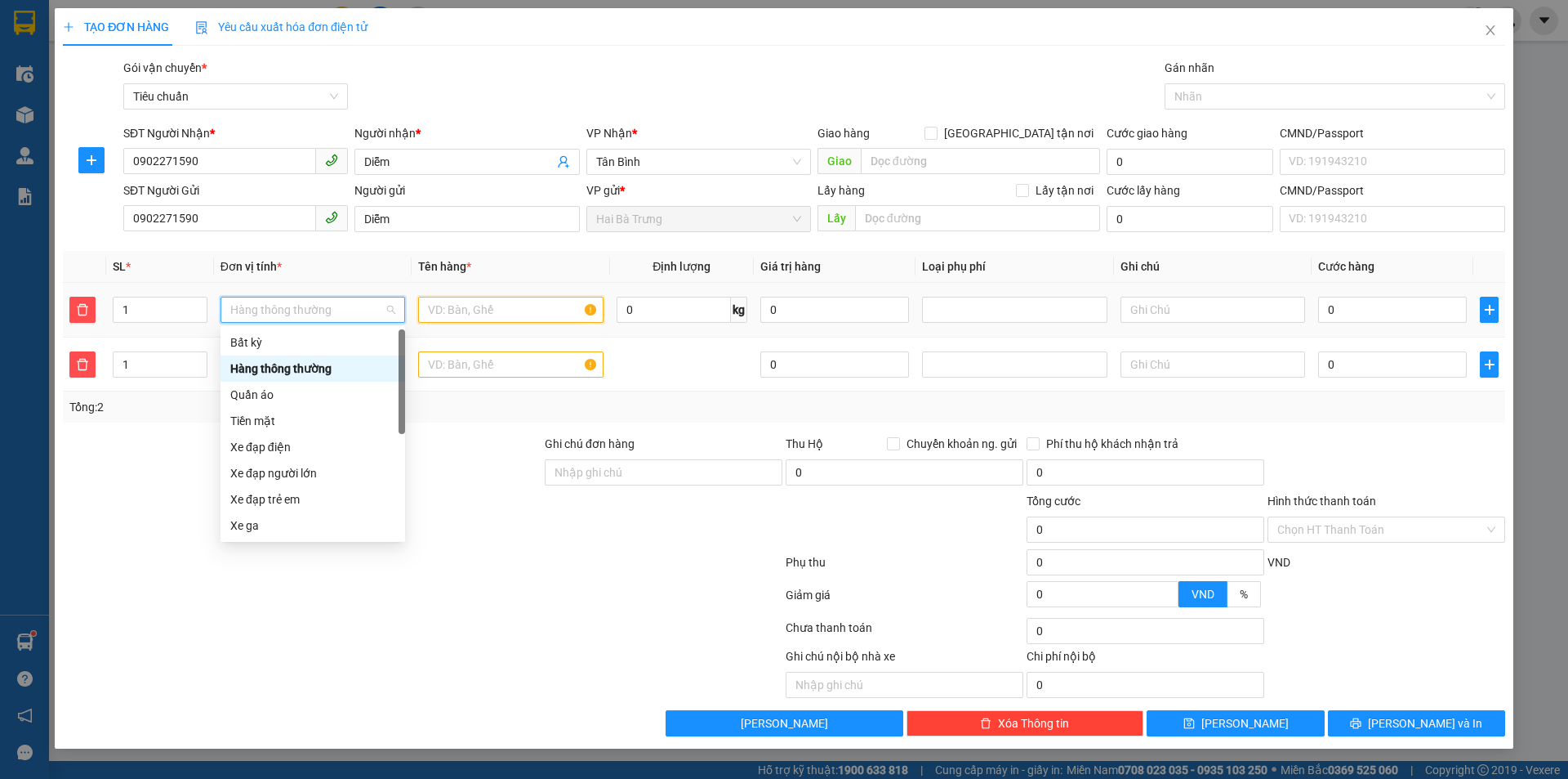
click at [471, 304] on input "text" at bounding box center [510, 309] width 184 height 26
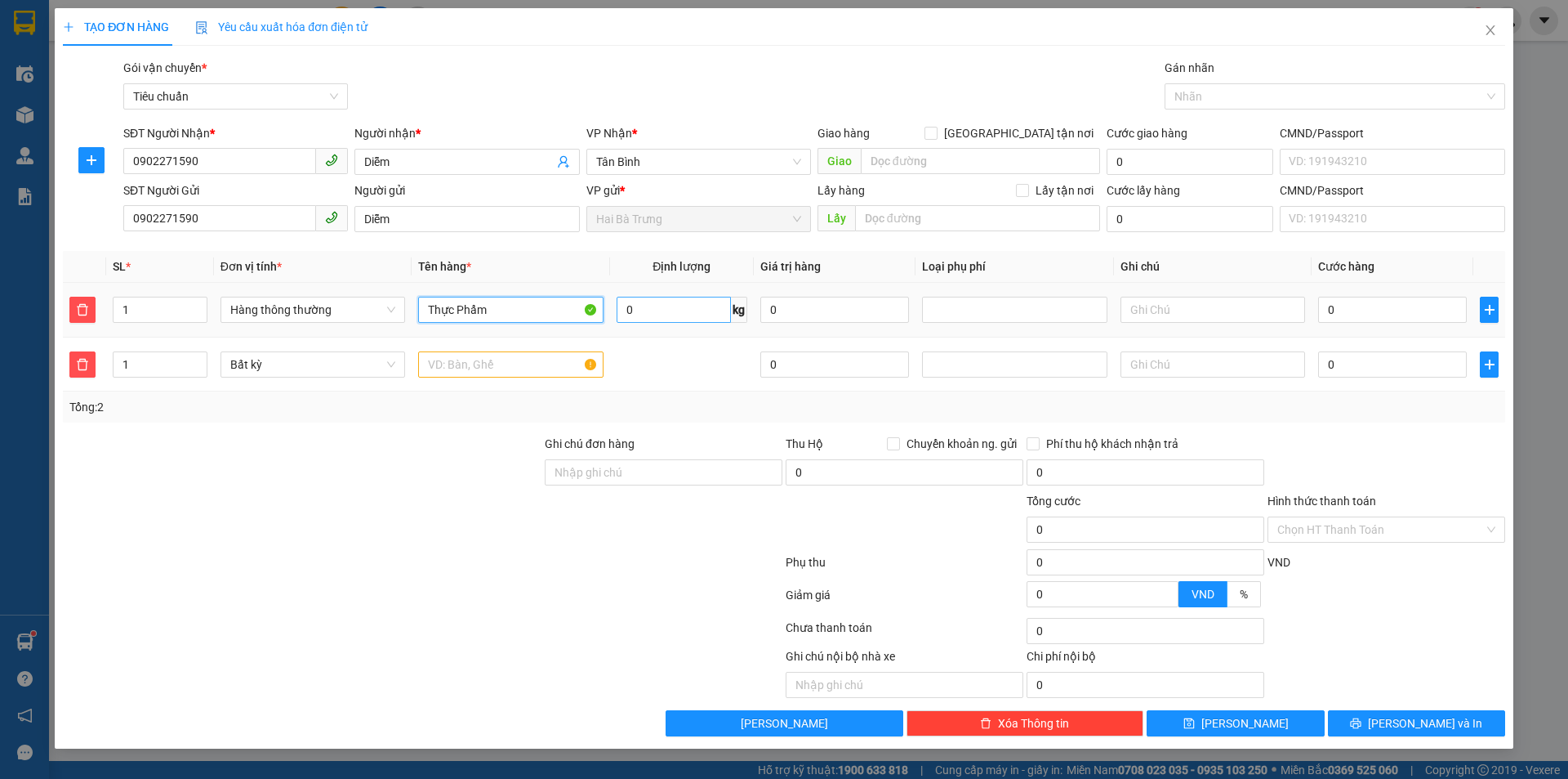
type input "Thực Phẩm"
click at [676, 309] on input "0" at bounding box center [673, 309] width 114 height 26
type input "20"
click at [702, 426] on div "Transit Pickup Surcharge Ids Transit Deliver Surcharge Ids Transit Deliver Surc…" at bounding box center [784, 397] width 1442 height 677
type input "55.000"
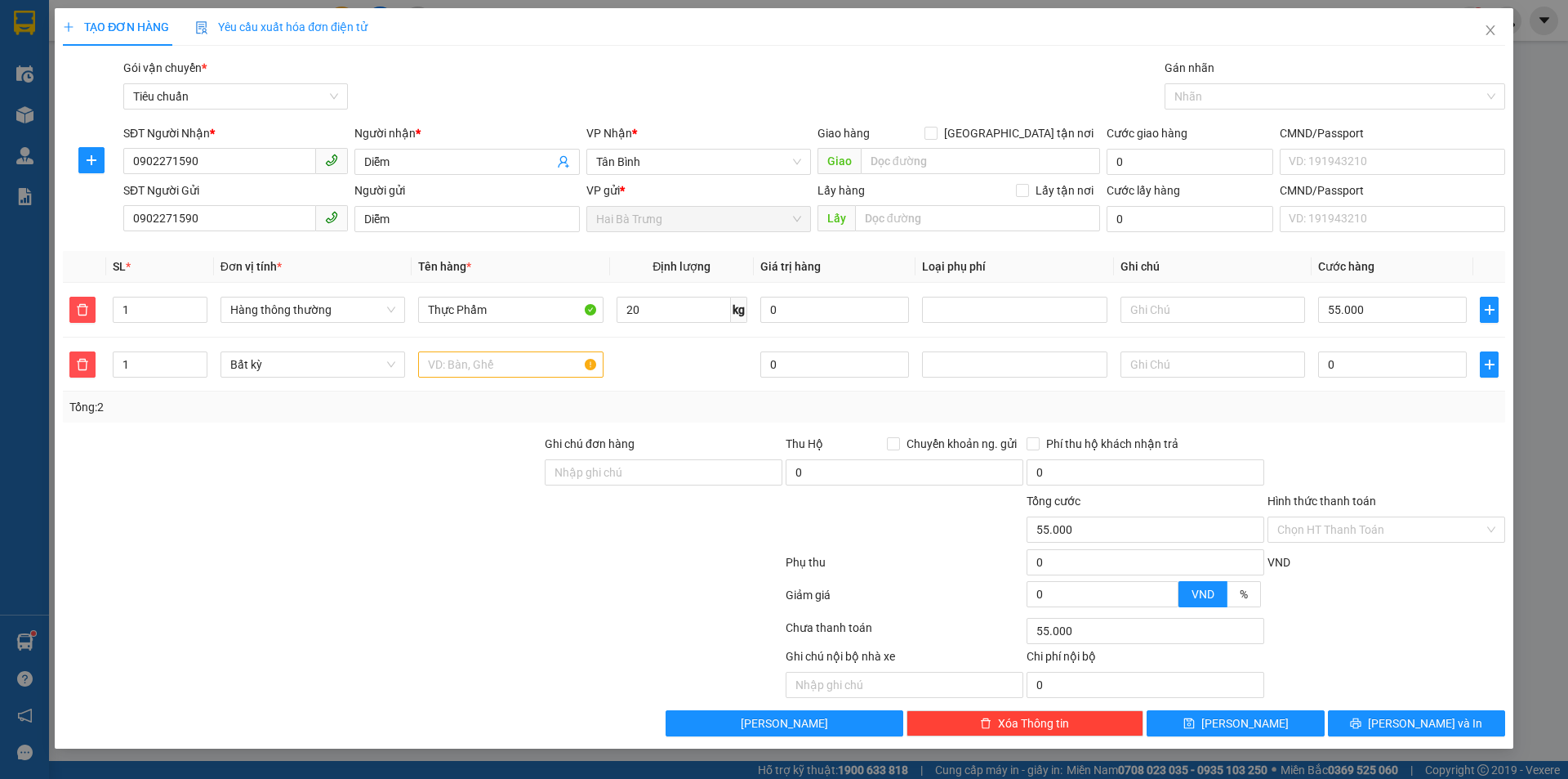
type input "55.000"
click at [1375, 309] on input "55.000" at bounding box center [1392, 309] width 149 height 26
type input "60"
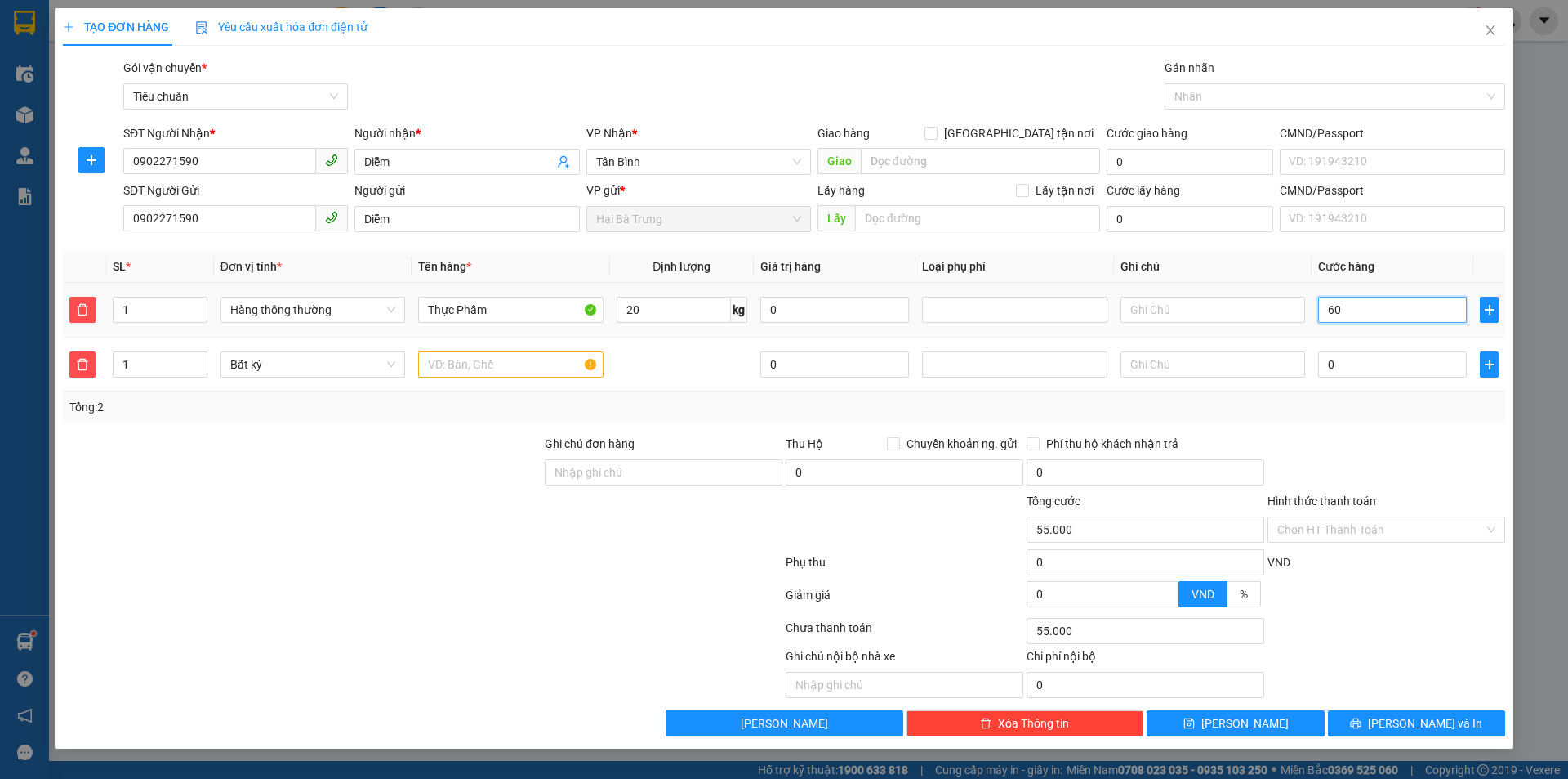
type input "60"
type input "60.000"
click at [1387, 460] on div at bounding box center [1386, 464] width 241 height 58
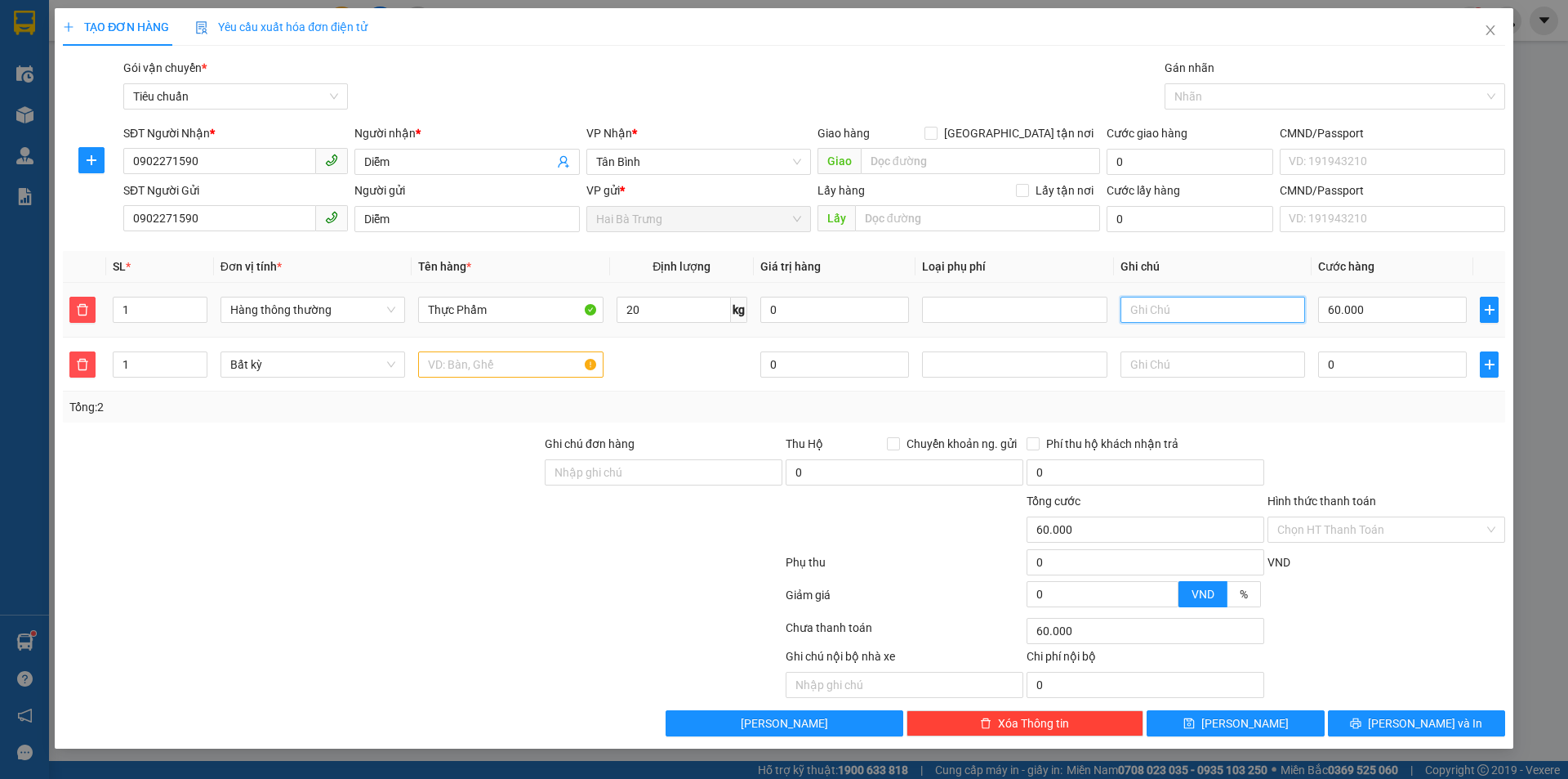
click at [1194, 314] on input "text" at bounding box center [1213, 309] width 184 height 26
type input "T Chữ Đen"
click at [468, 358] on input "text" at bounding box center [510, 364] width 184 height 26
type input "D"
click at [456, 365] on input "Điện thoại" at bounding box center [510, 364] width 184 height 26
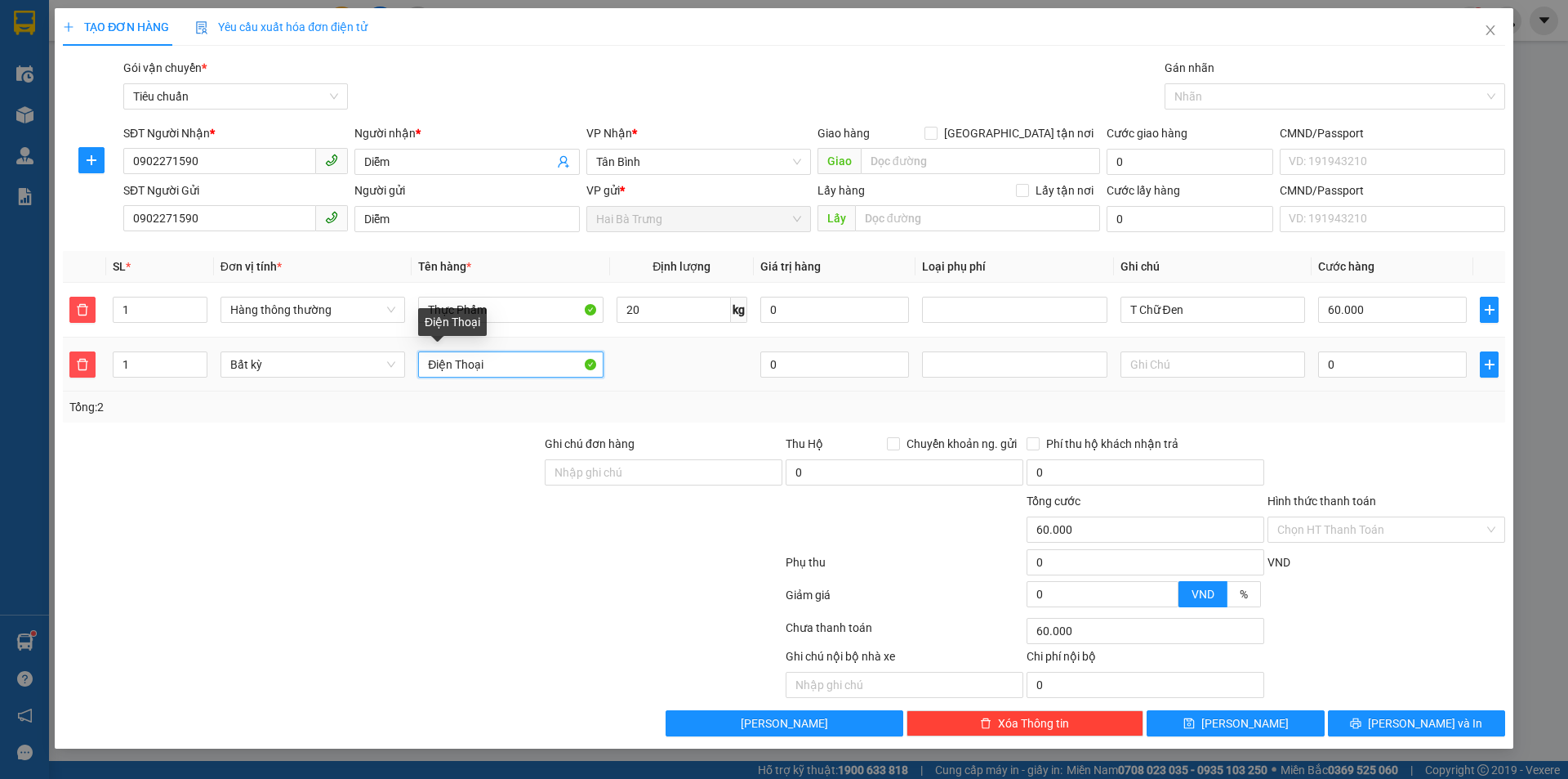
click at [519, 368] on input "Điện Thoại" at bounding box center [510, 364] width 184 height 26
click at [974, 371] on div at bounding box center [1015, 364] width 177 height 19
type input "Điện Thoại (Hàng Niêm Phong)"
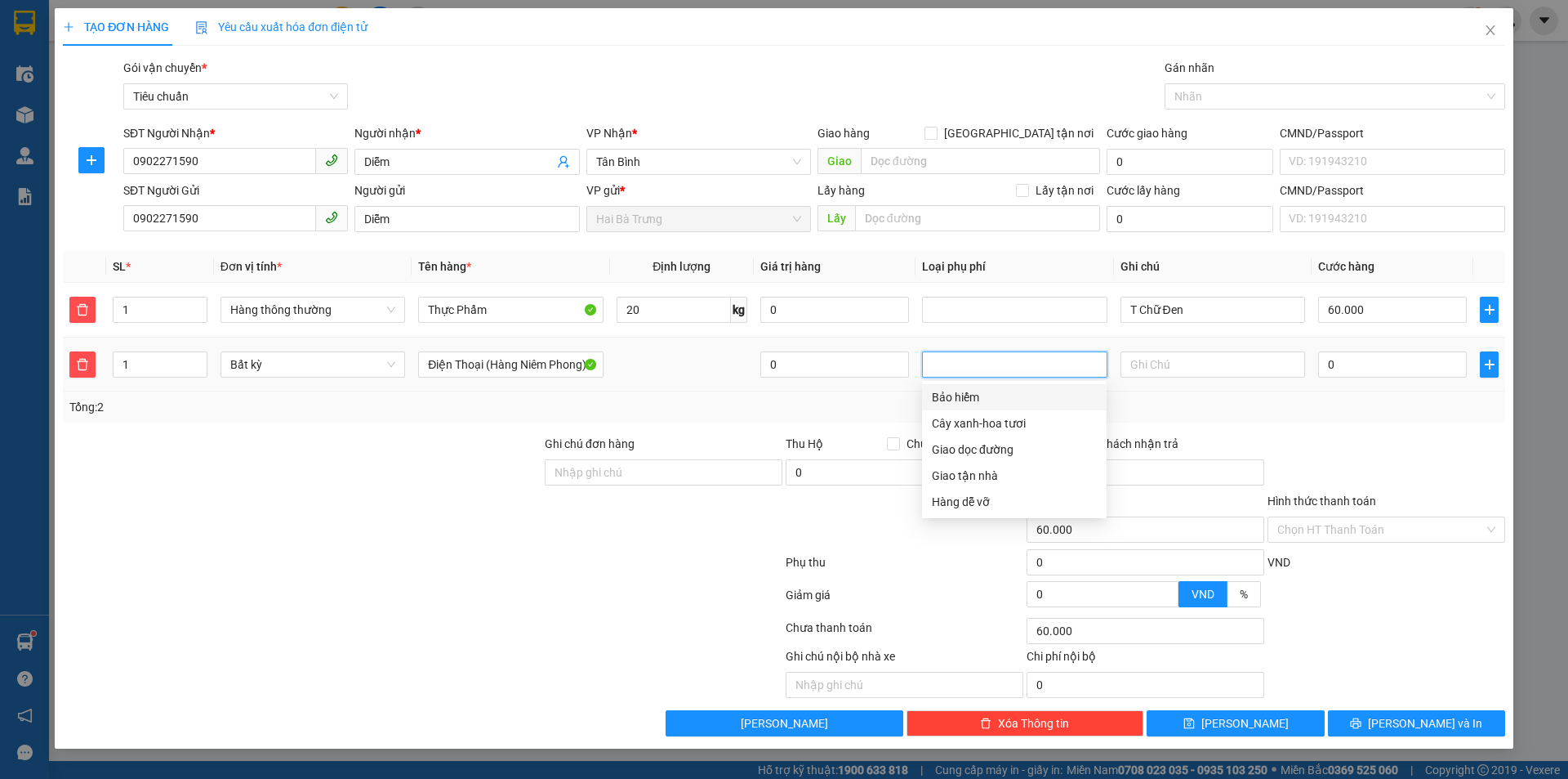
click at [968, 396] on div "Bảo hiểm" at bounding box center [1015, 397] width 165 height 18
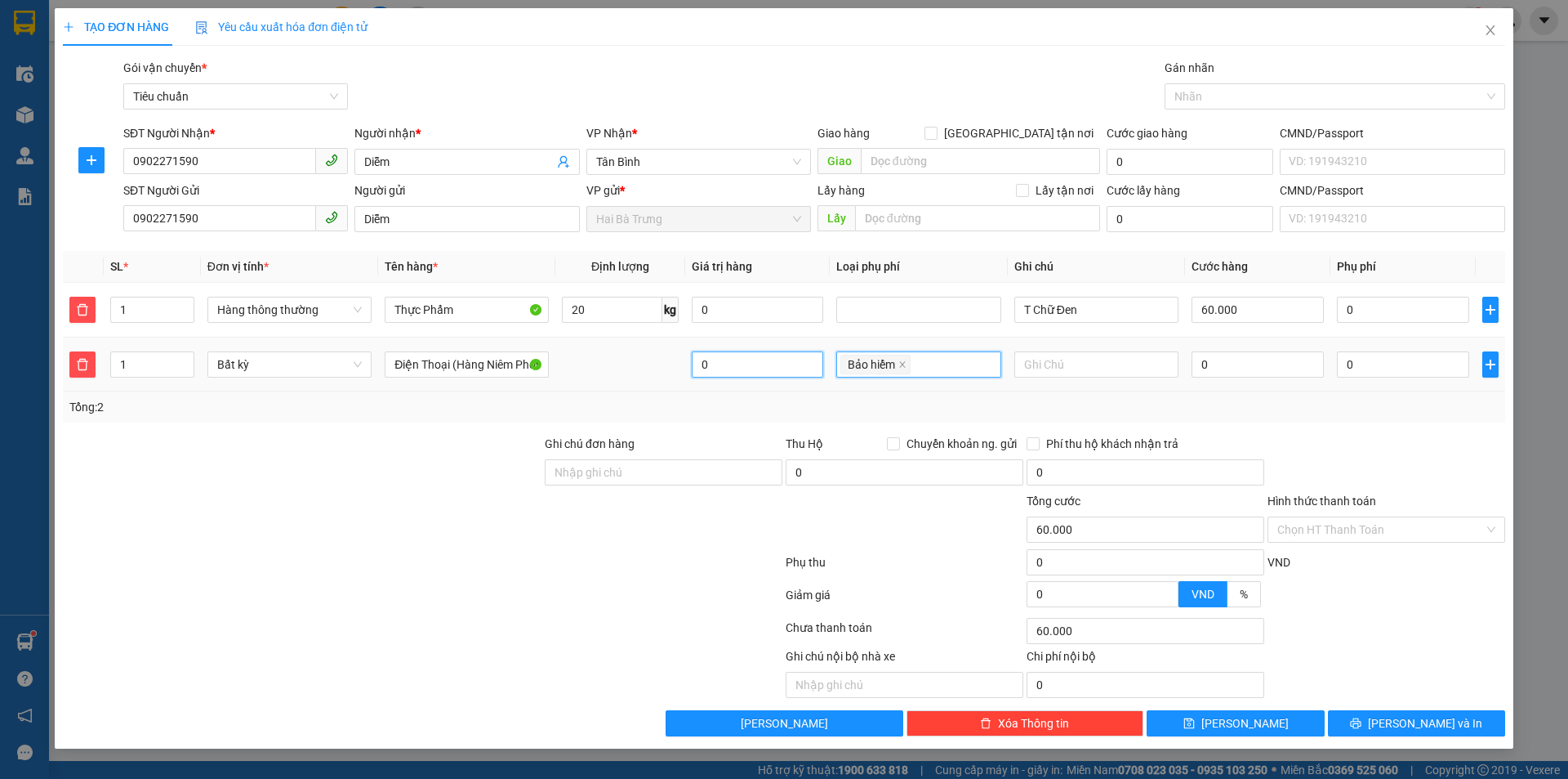
click at [768, 364] on input "0" at bounding box center [758, 364] width 133 height 26
type input "5.000.000"
click at [732, 570] on div at bounding box center [422, 566] width 723 height 33
type input "150.000"
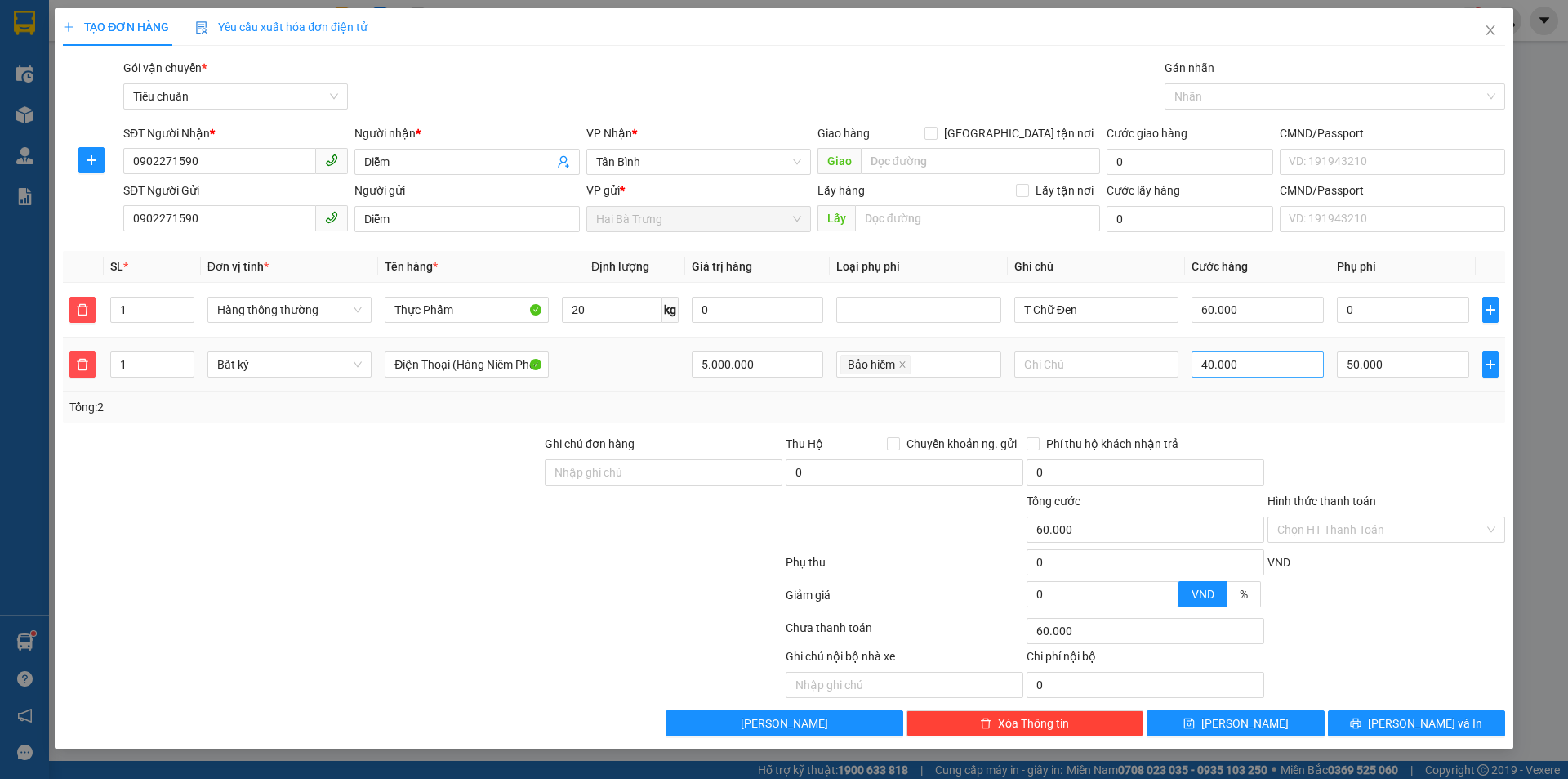
type input "40.000"
type input "50.000"
click at [1260, 367] on input "40.000" at bounding box center [1258, 364] width 133 height 26
type input "110.005"
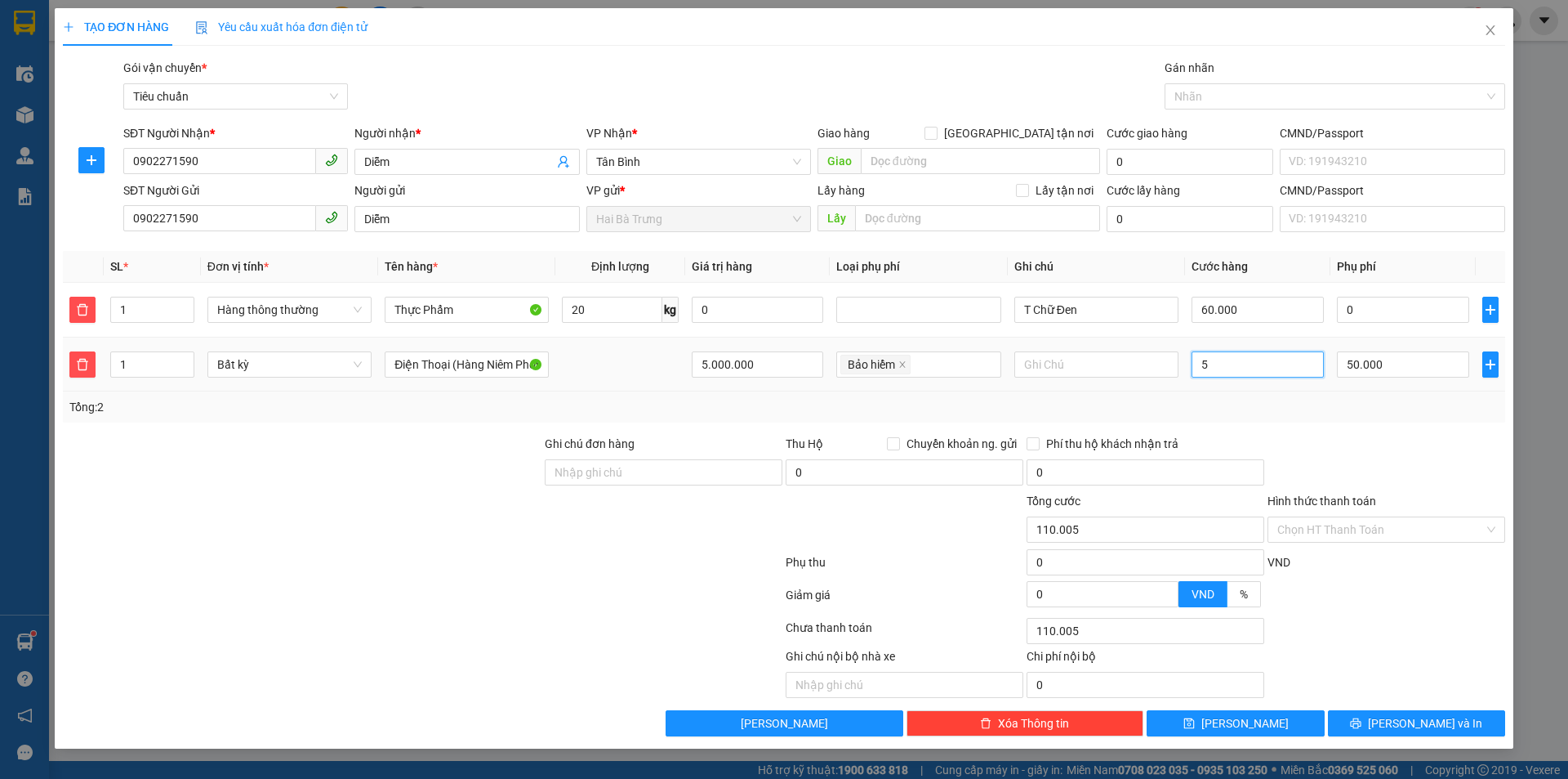
type input "50"
type input "110.050"
type input "50"
type input "160.000"
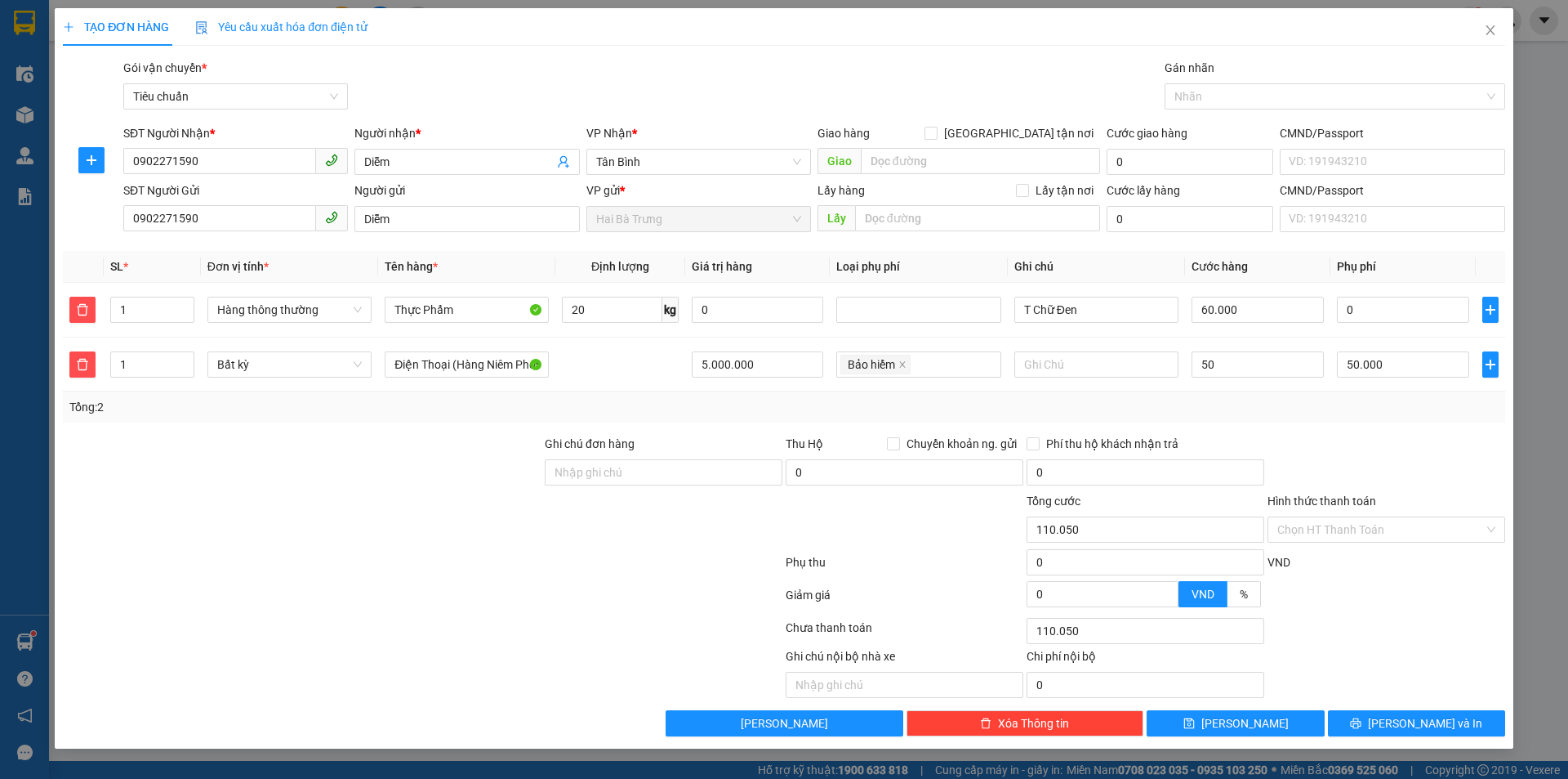
type input "160.000"
type input "50.000"
click at [1343, 448] on div at bounding box center [1386, 464] width 241 height 58
click at [1353, 467] on div at bounding box center [1386, 464] width 241 height 58
drag, startPoint x: 559, startPoint y: 585, endPoint x: 568, endPoint y: 586, distance: 9.1
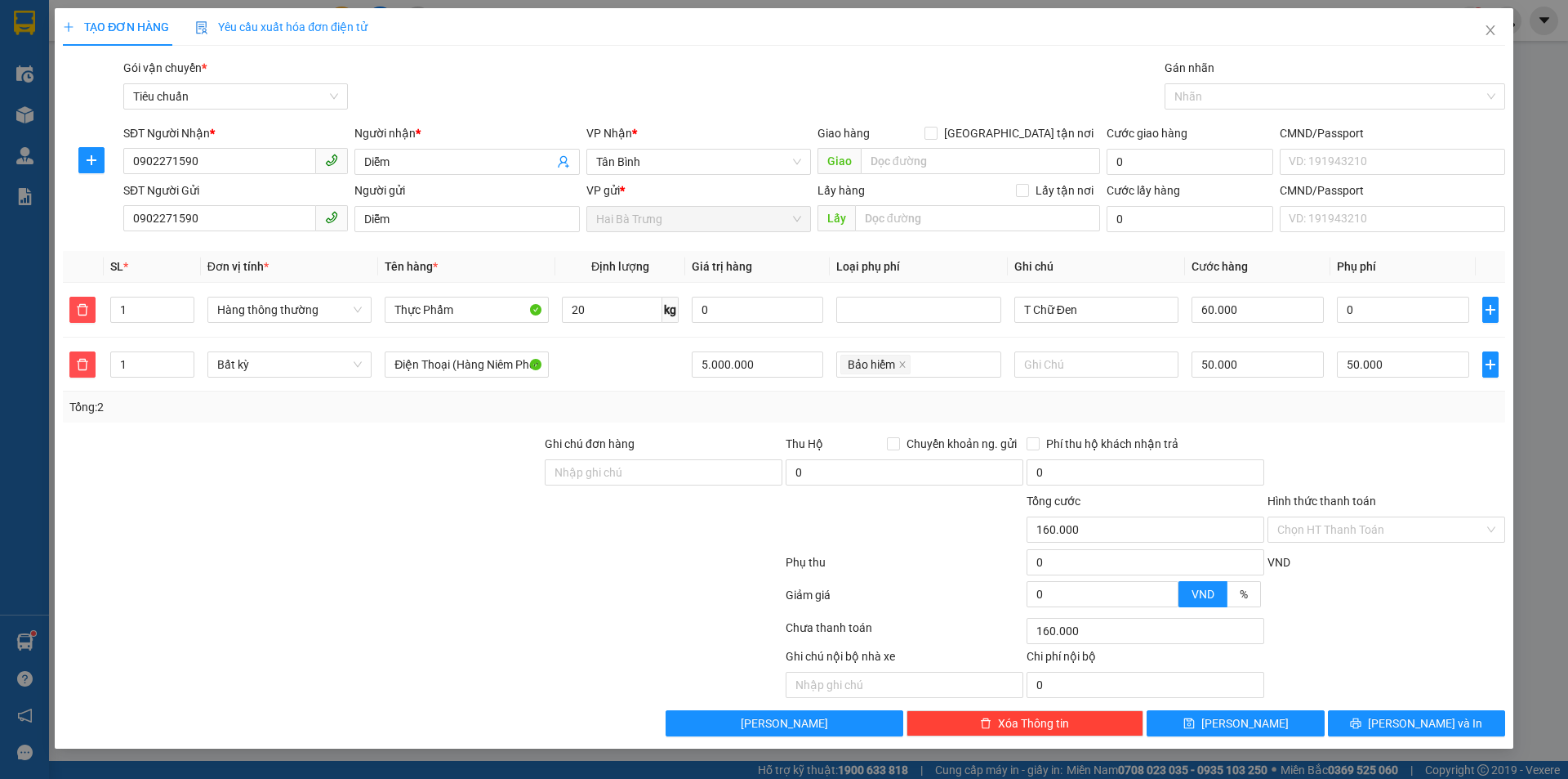
click at [559, 585] on div at bounding box center [422, 598] width 723 height 33
click at [1414, 722] on span "[PERSON_NAME] và In" at bounding box center [1425, 722] width 114 height 18
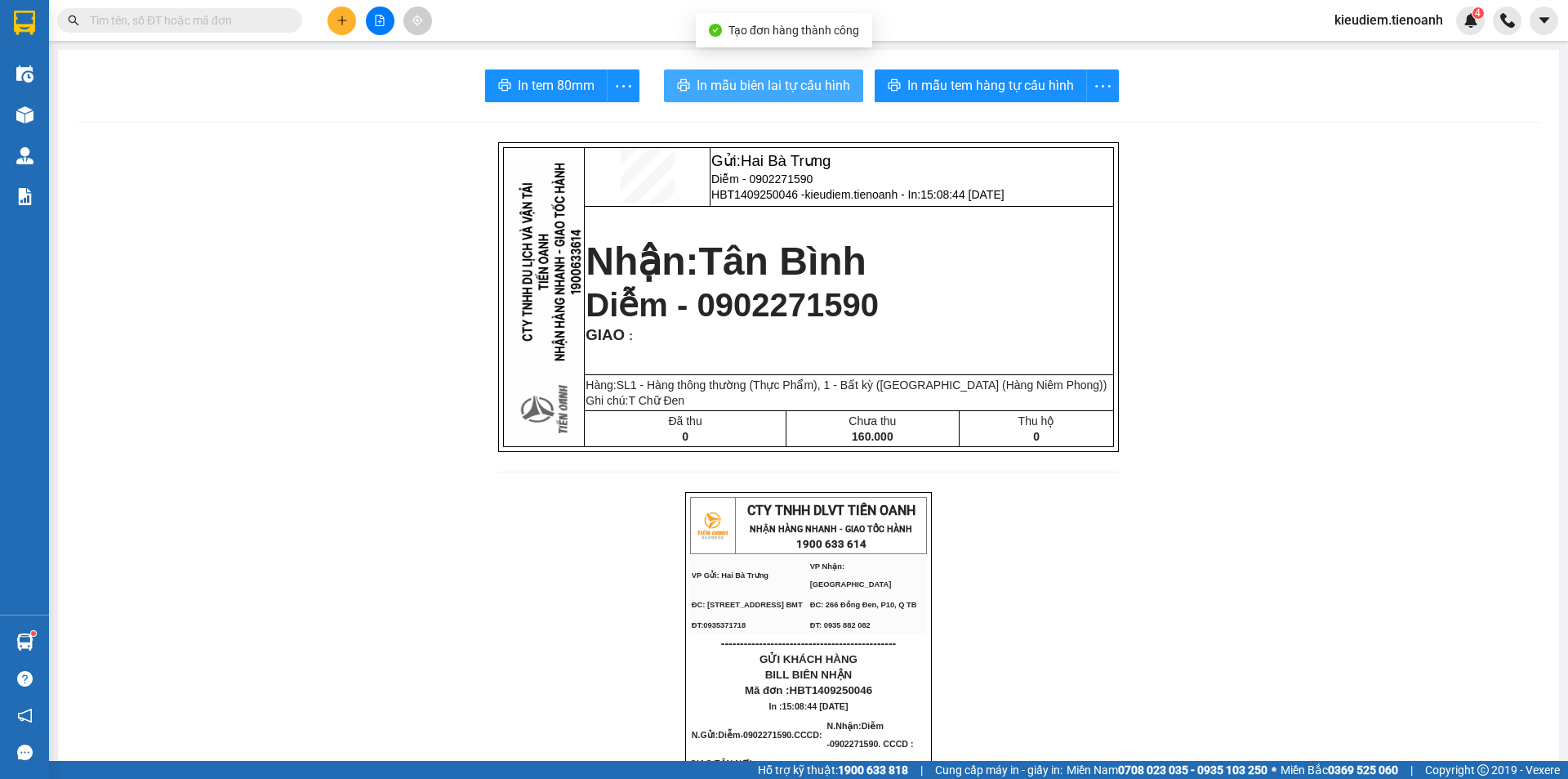
click at [773, 80] on span "In mẫu biên lai tự cấu hình" at bounding box center [774, 85] width 154 height 20
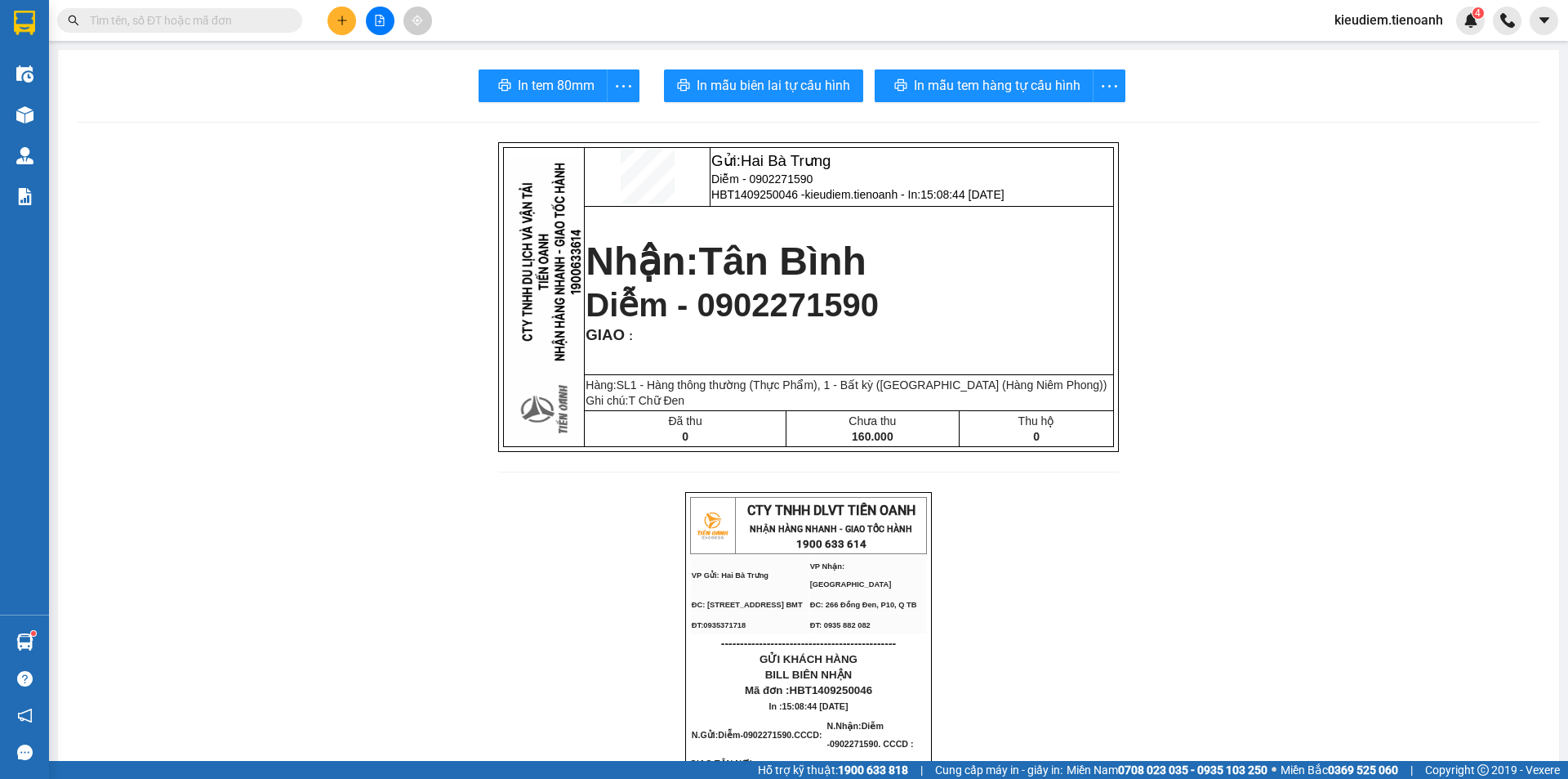
click at [674, 266] on strong "Nhận: Tân Bình" at bounding box center [726, 260] width 281 height 43
click at [833, 302] on span "Diễm - 0902271590" at bounding box center [732, 304] width 293 height 36
copy span "0902271590"
click at [273, 26] on input "text" at bounding box center [186, 20] width 193 height 18
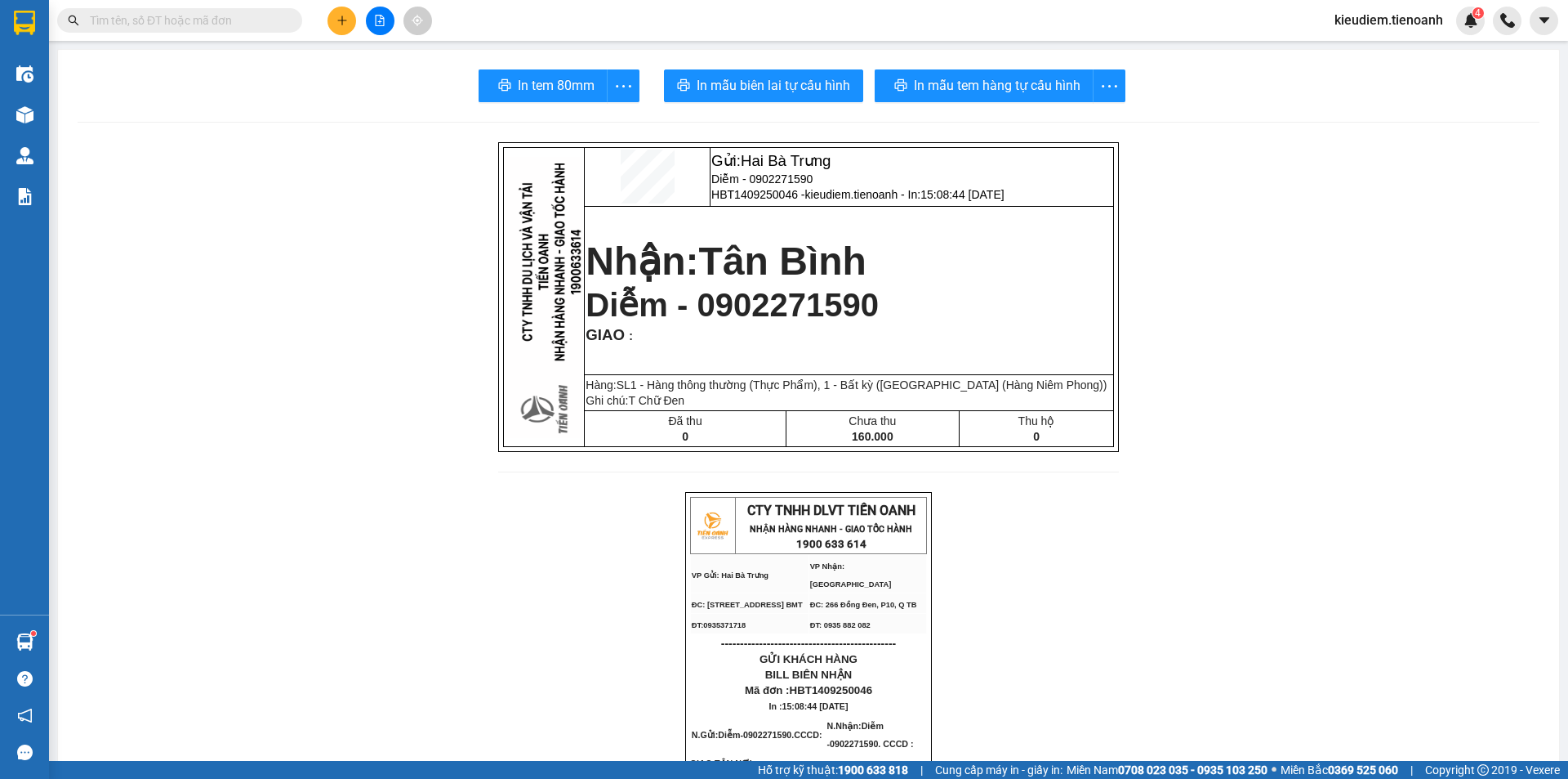
paste input "0902271590"
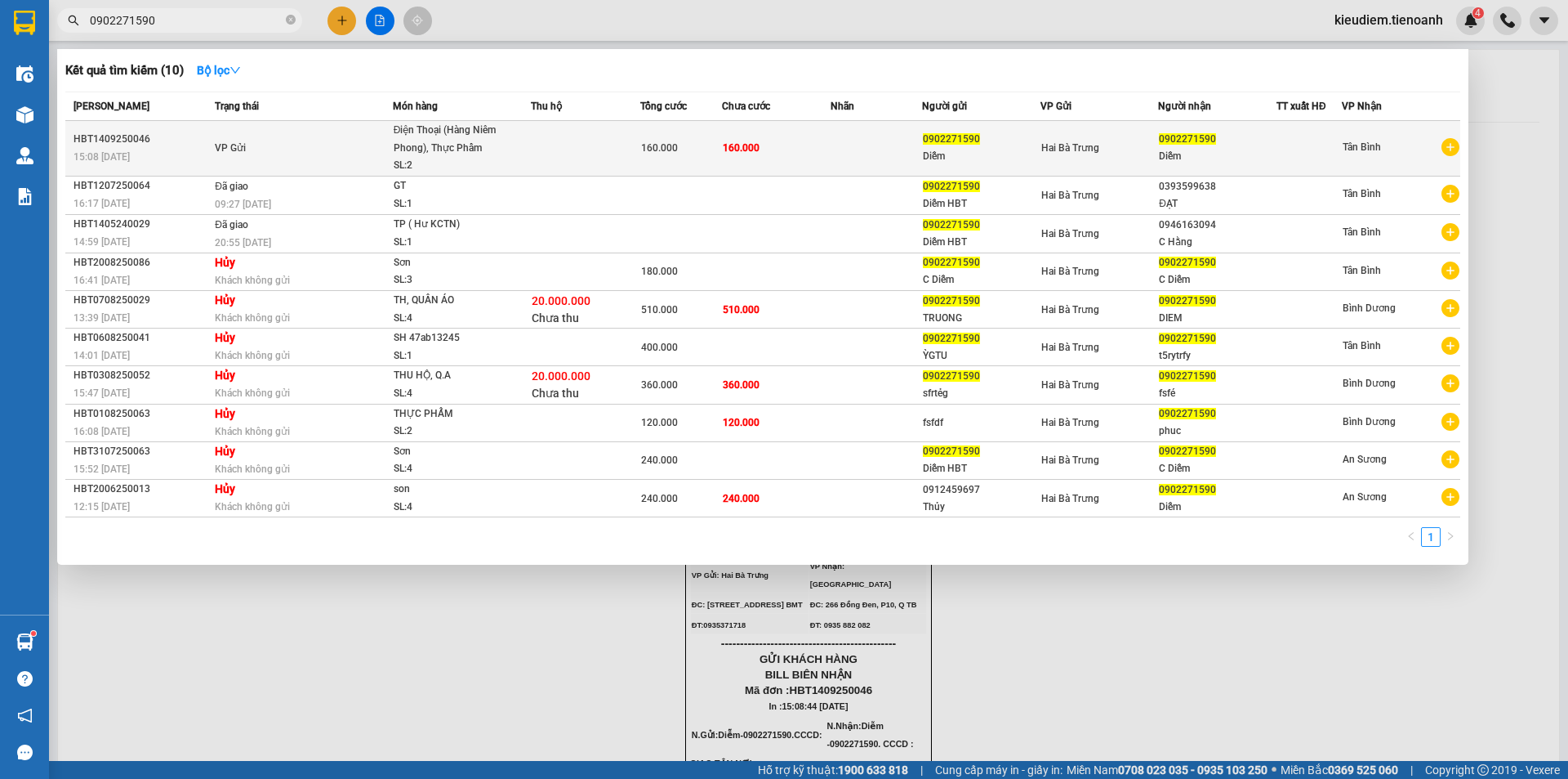
type input "0902271590"
click at [403, 130] on div "Điện Thoại (Hàng Niêm Phong), Thực Phẩm" at bounding box center [455, 139] width 123 height 36
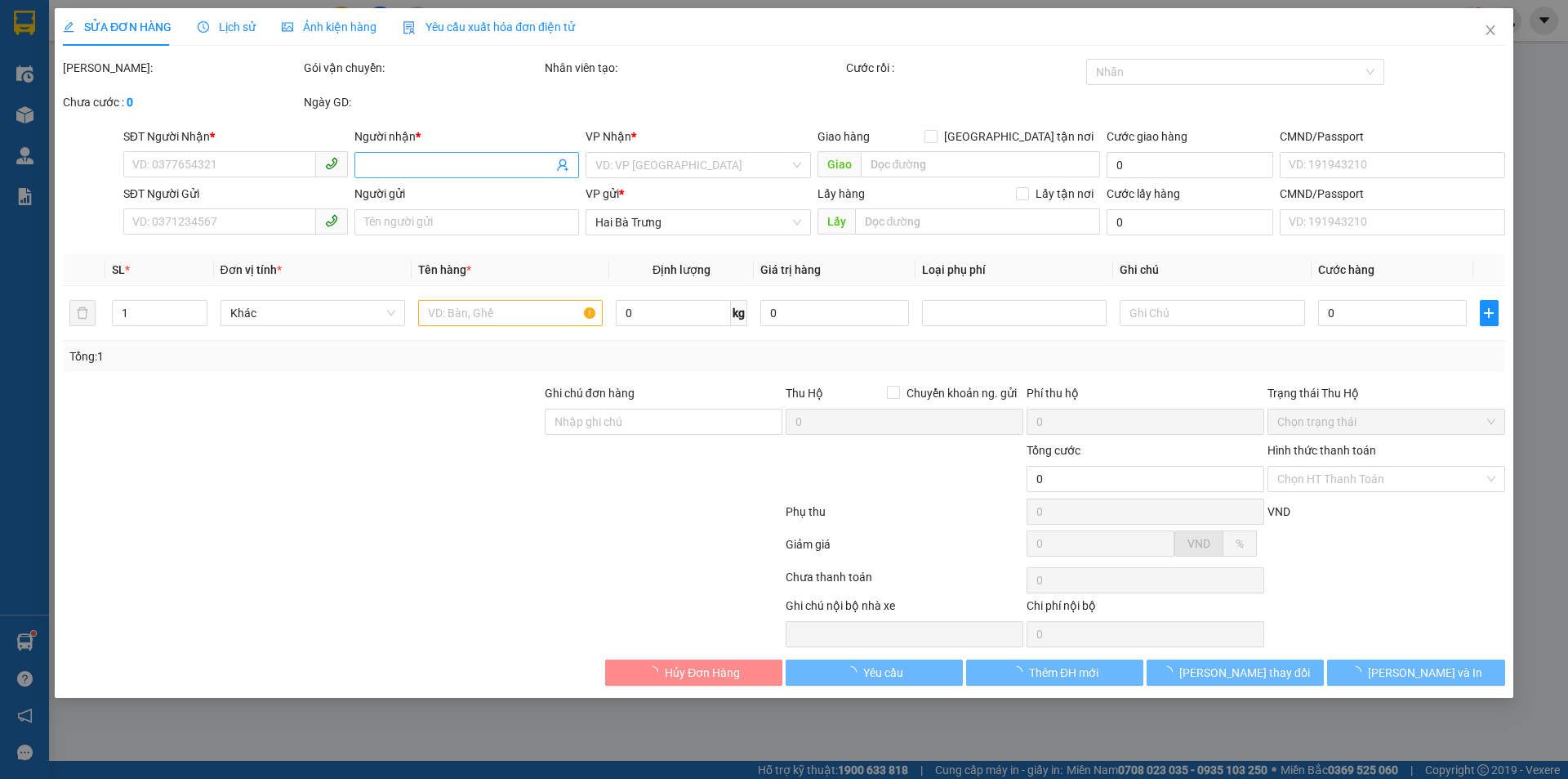
type input "0902271590"
type input "Diễm"
type input "0902271590"
type input "Diễm"
type input "160.000"
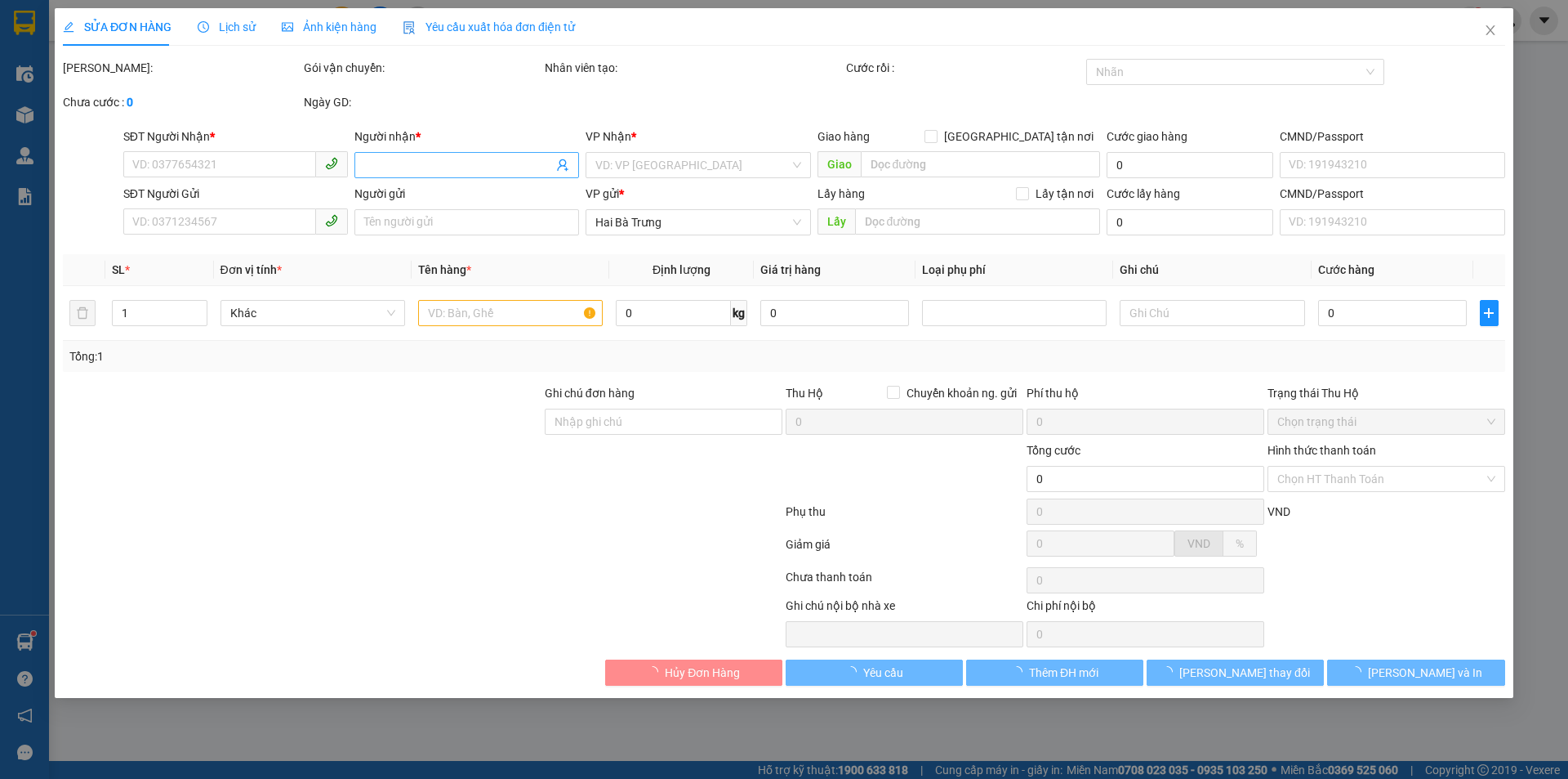
type input "160.000"
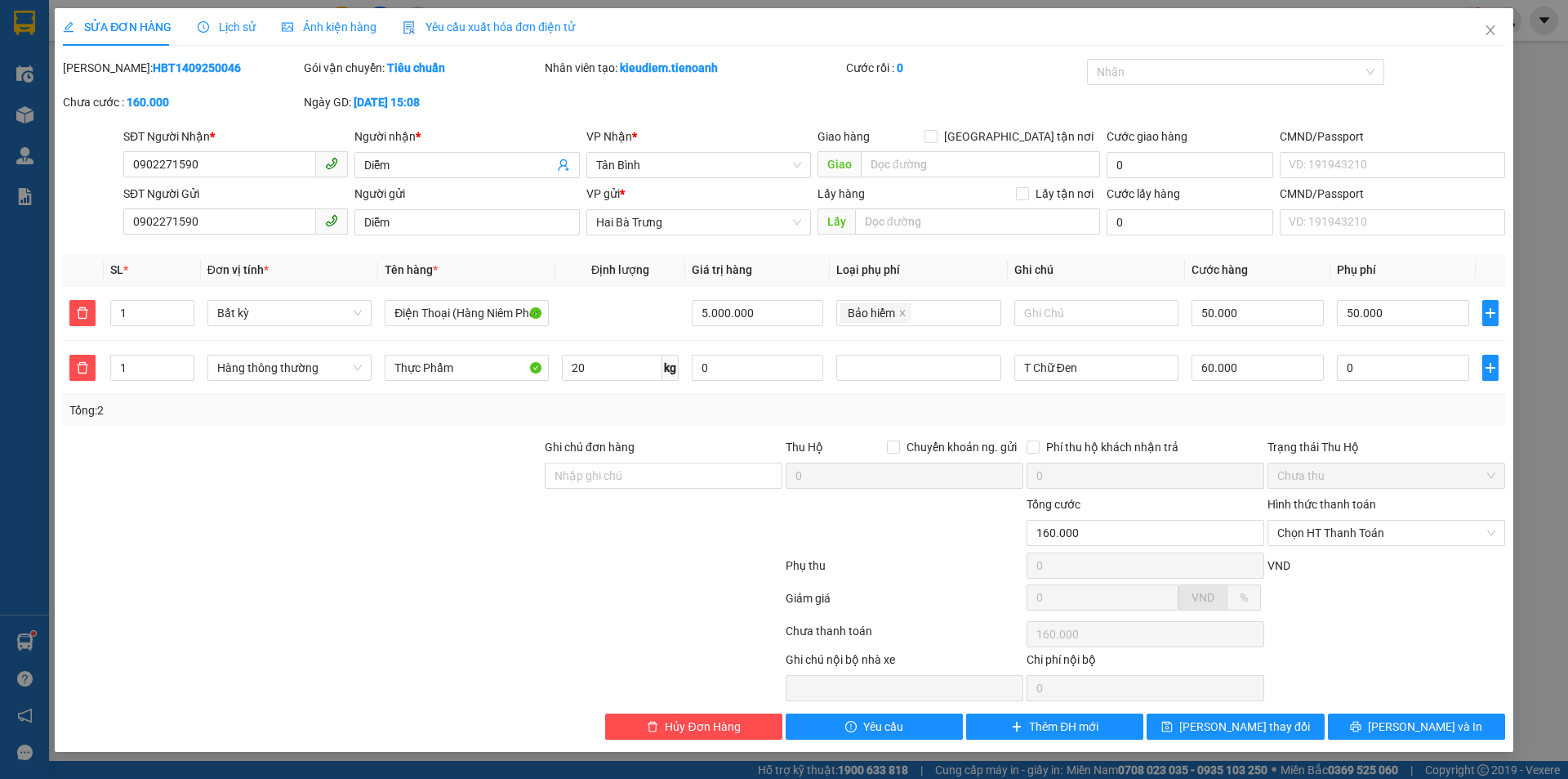
click at [633, 492] on div "Ghi chú đơn hàng" at bounding box center [663, 467] width 238 height 58
click at [1487, 30] on icon "close" at bounding box center [1490, 31] width 13 height 13
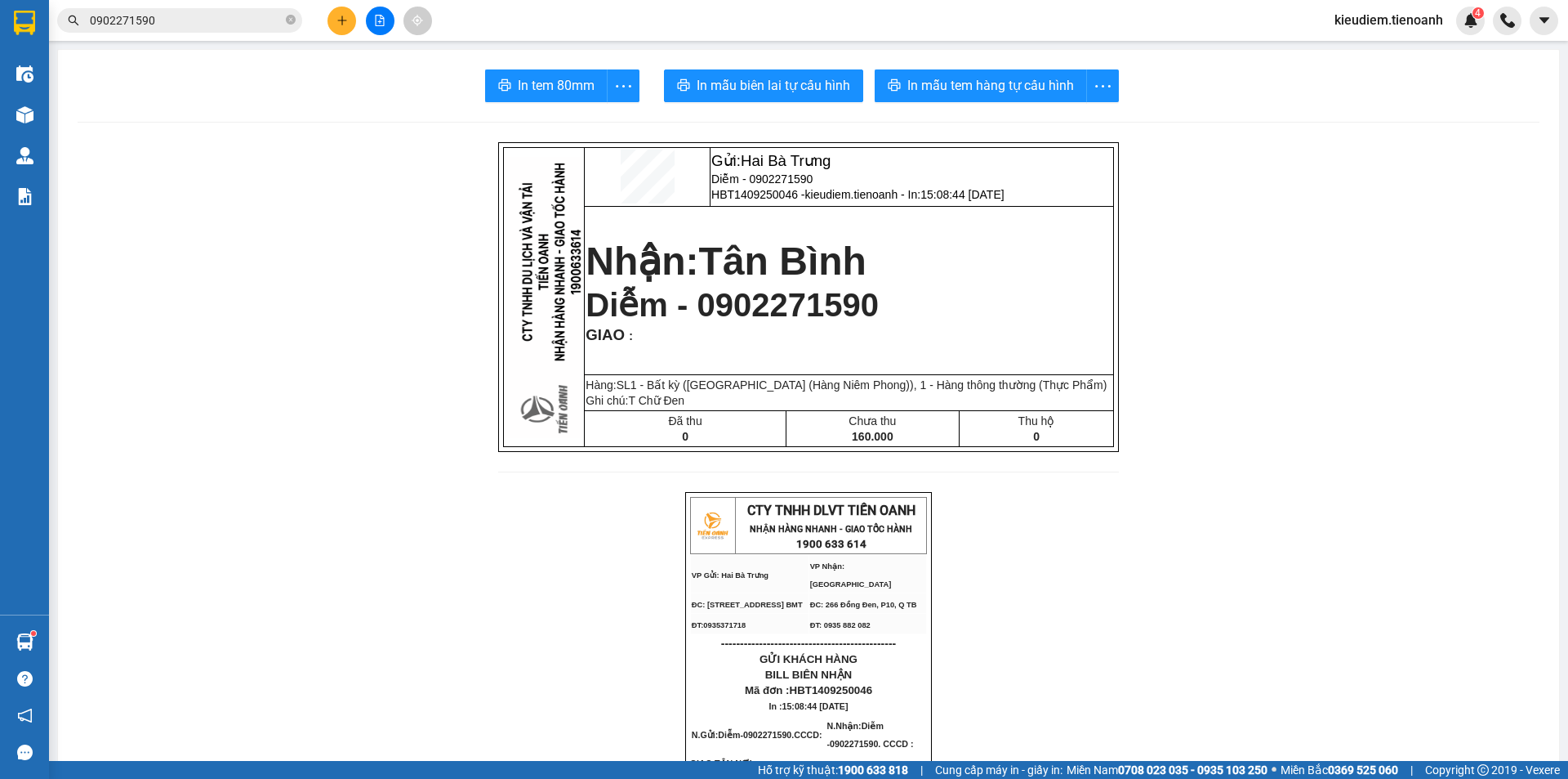
click at [200, 32] on span "0902271590" at bounding box center [180, 21] width 245 height 25
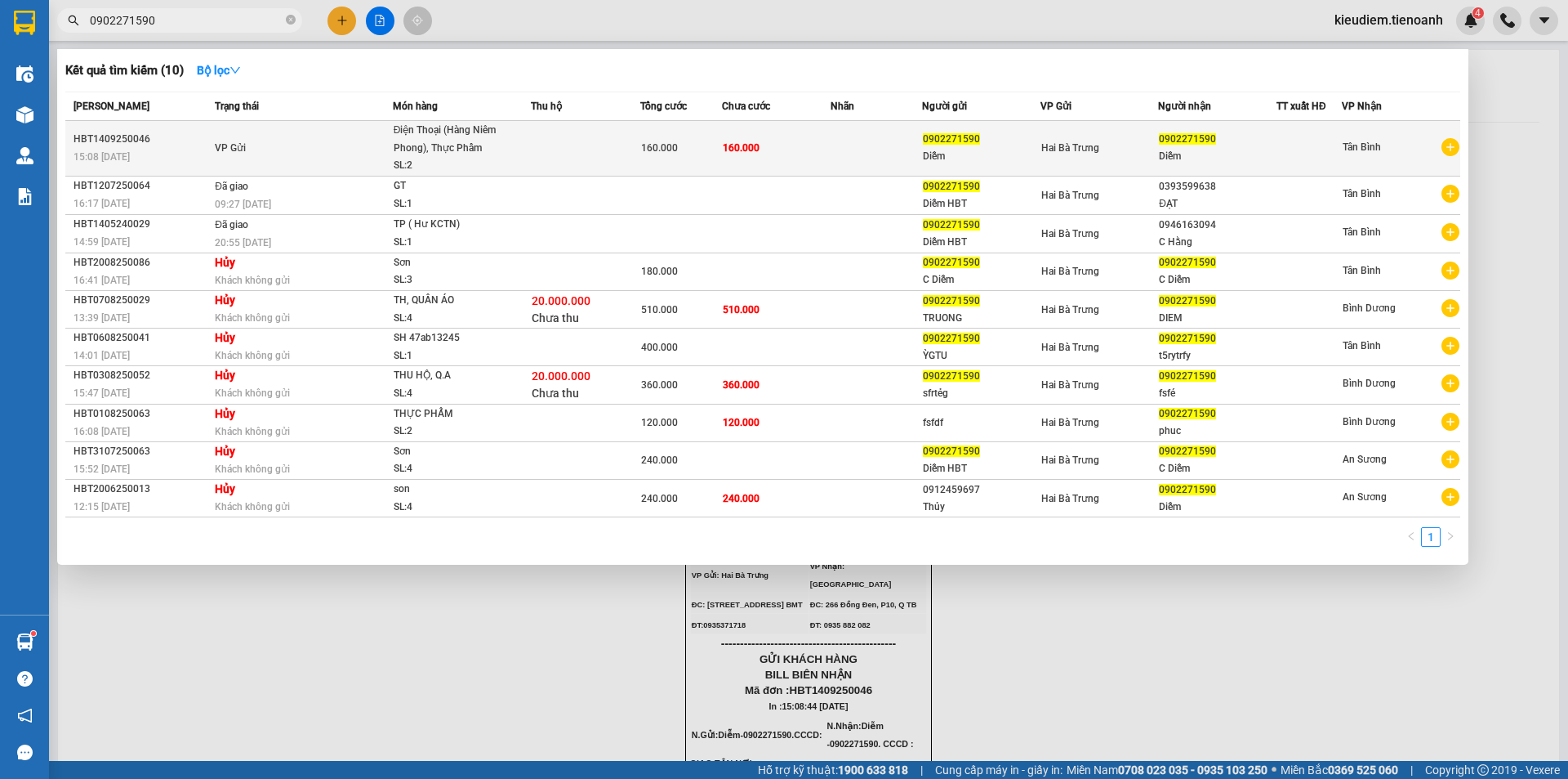
click at [691, 157] on div "160.000" at bounding box center [681, 148] width 80 height 18
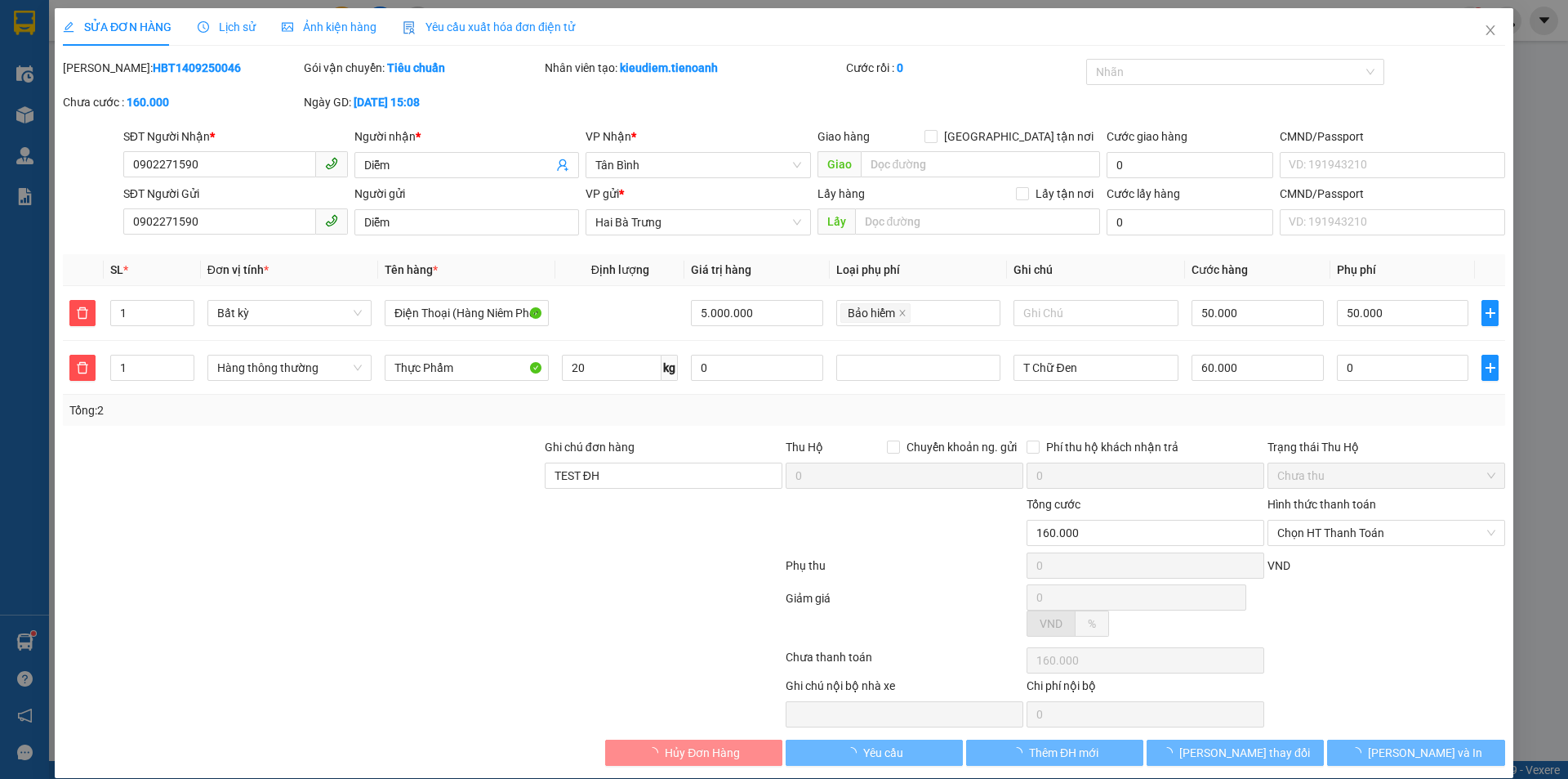
type input "0902271590"
type input "Diễm"
type input "0902271590"
type input "Diễm"
type input "TEST ĐH"
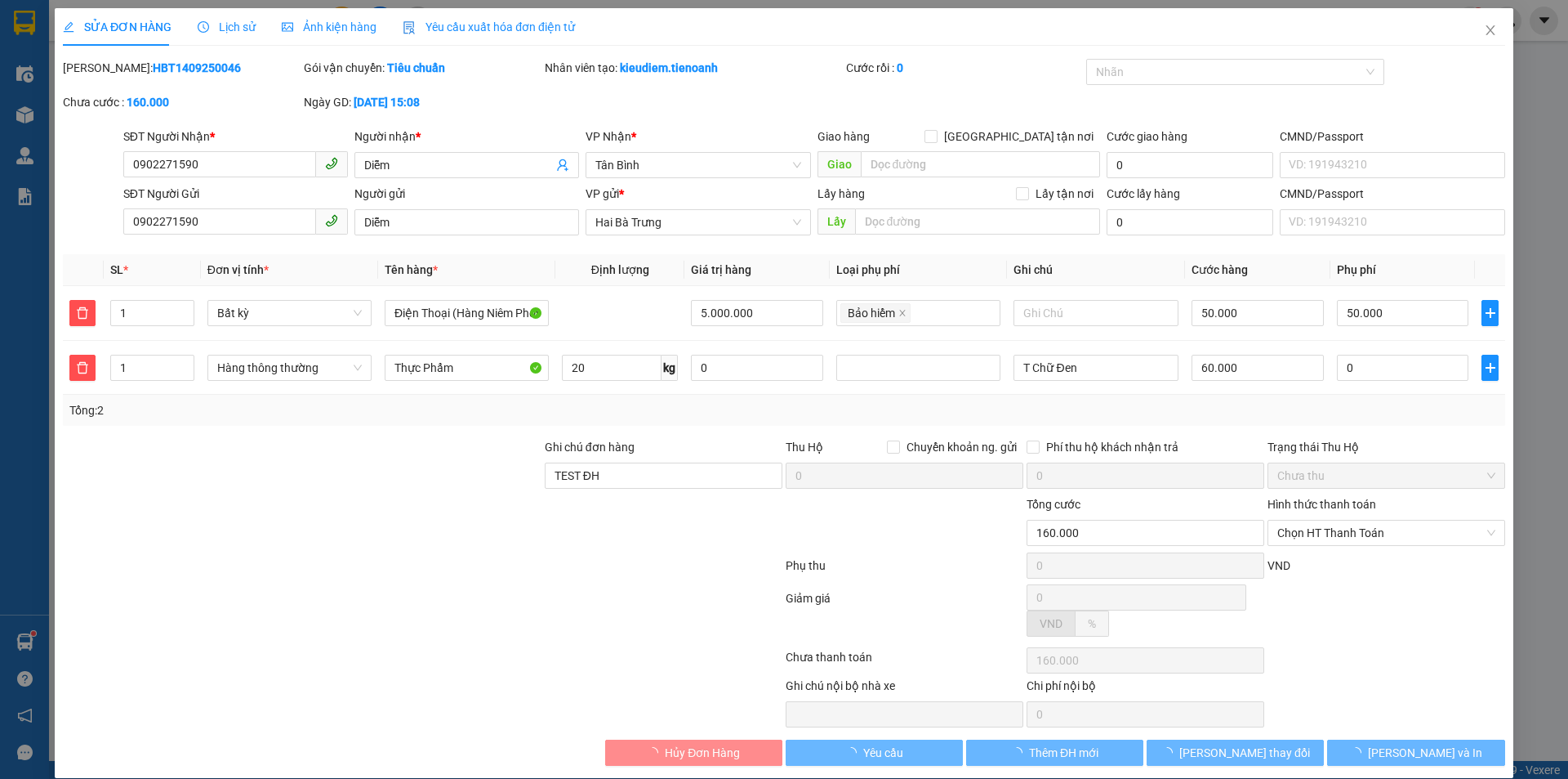
type input "160.000"
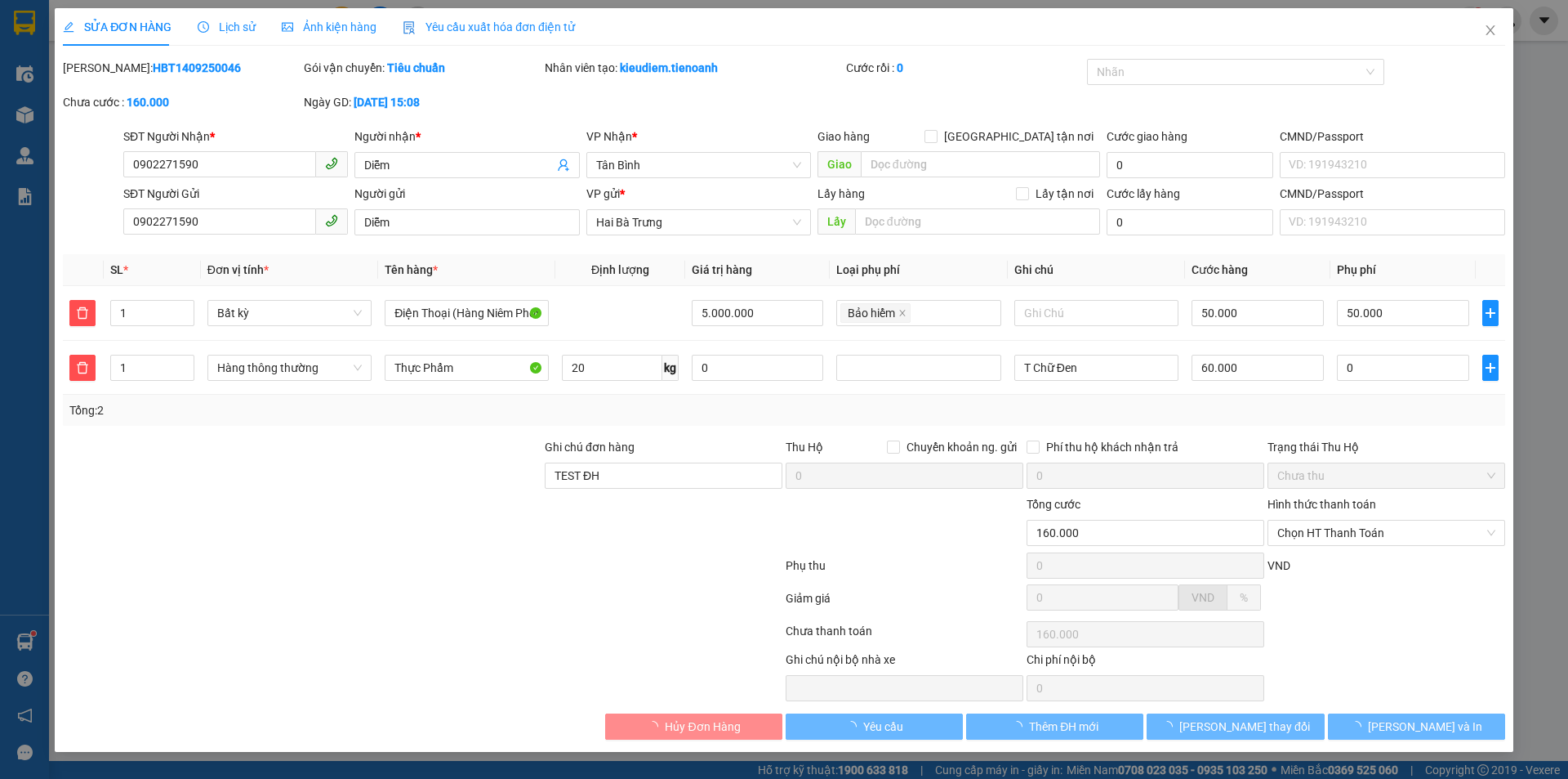
click at [164, 74] on b "HBT1409250046" at bounding box center [197, 68] width 88 height 13
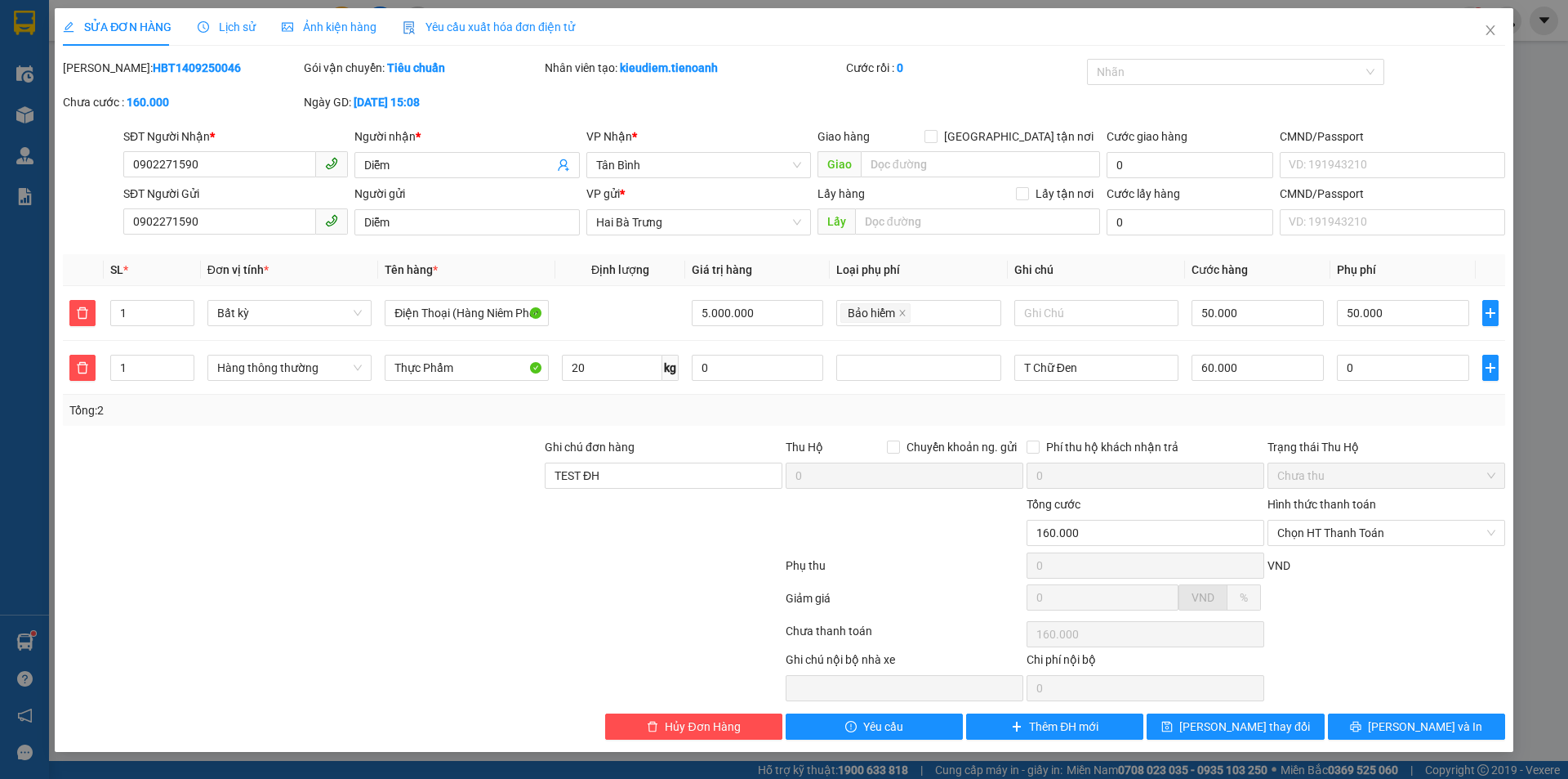
click at [164, 74] on b "HBT1409250046" at bounding box center [197, 68] width 88 height 13
copy b "HBT1409250046"
click at [465, 594] on div at bounding box center [422, 601] width 723 height 33
click at [1490, 38] on span "Close" at bounding box center [1490, 32] width 46 height 46
